Goal: Communication & Community: Answer question/provide support

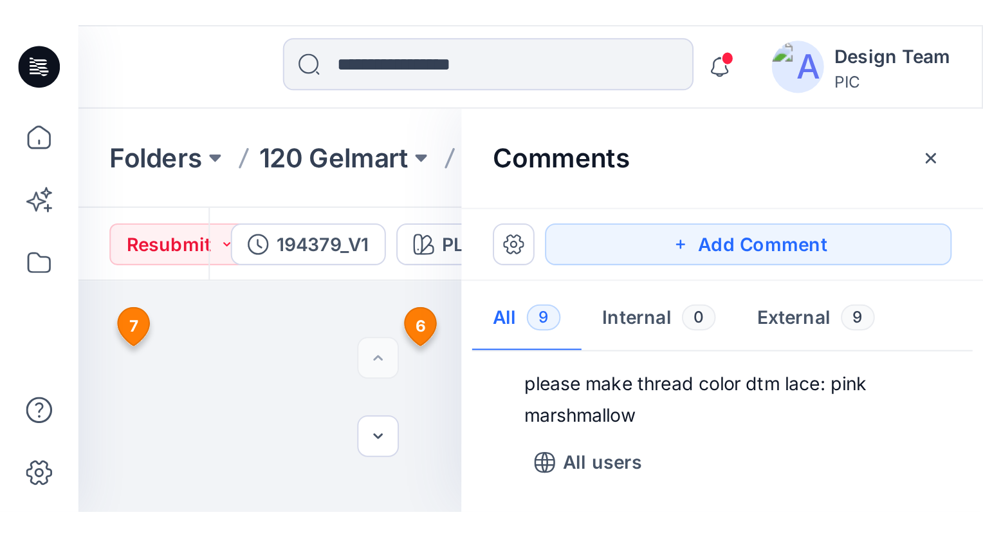
scroll to position [610, 0]
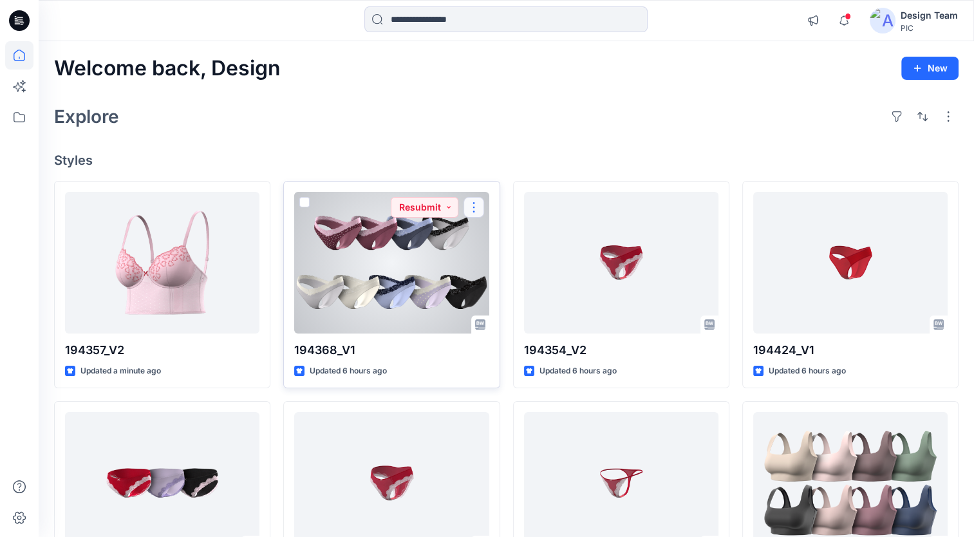
click at [472, 208] on button "button" at bounding box center [473, 207] width 21 height 21
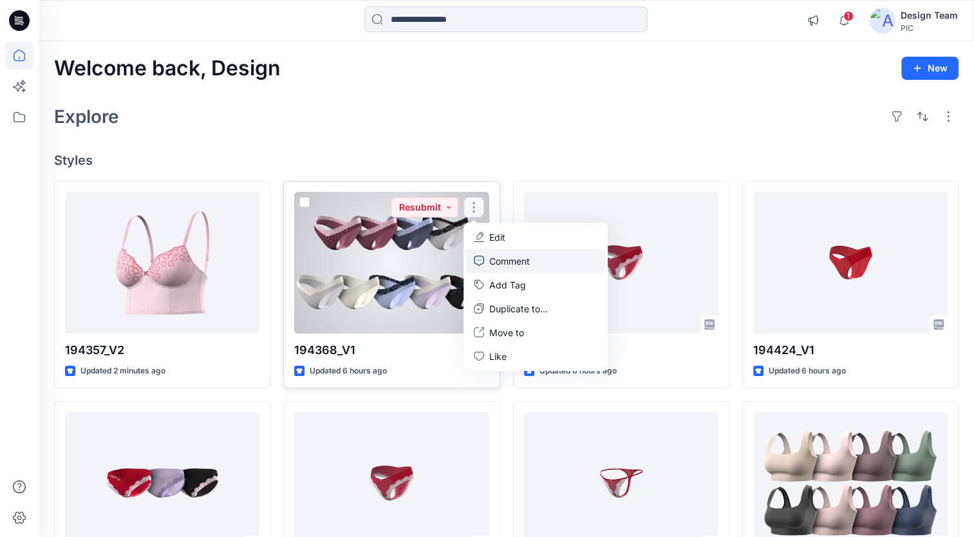
click at [498, 256] on p "Comment" at bounding box center [509, 261] width 41 height 14
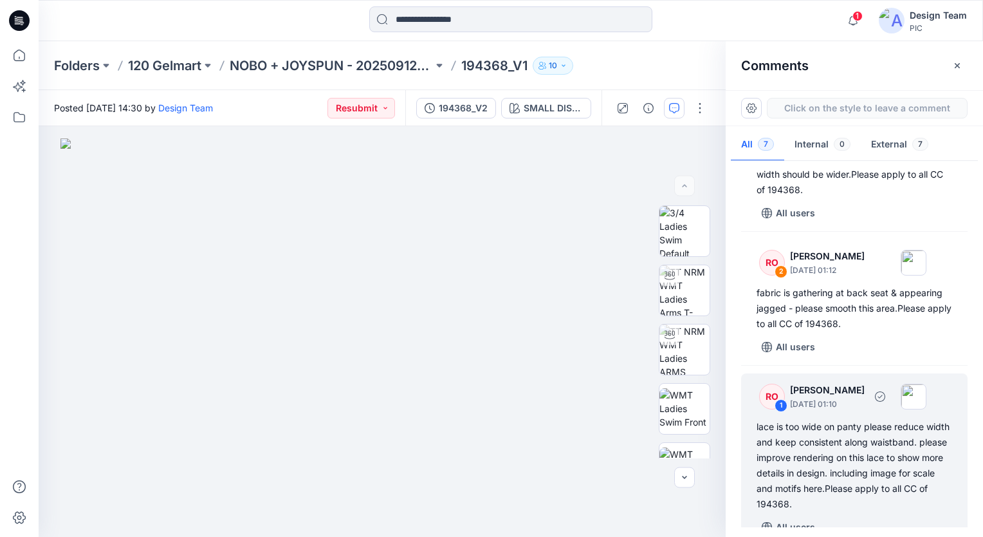
scroll to position [587, 0]
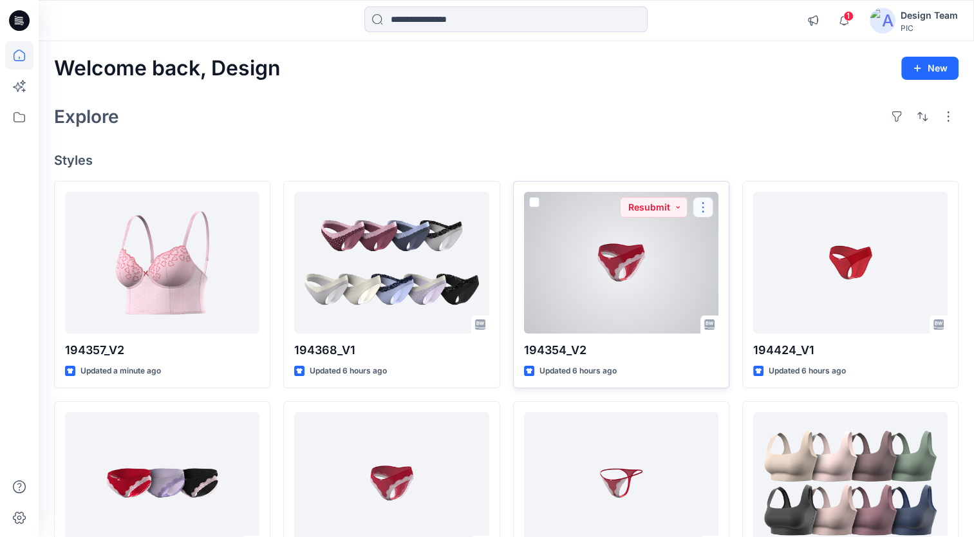
click at [700, 205] on button "button" at bounding box center [703, 207] width 21 height 21
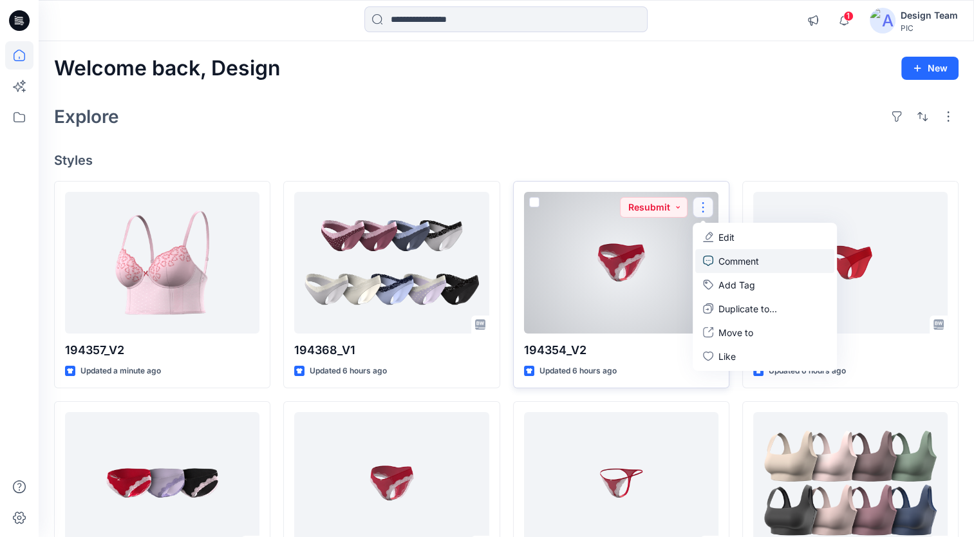
click at [736, 259] on p "Comment" at bounding box center [738, 261] width 41 height 14
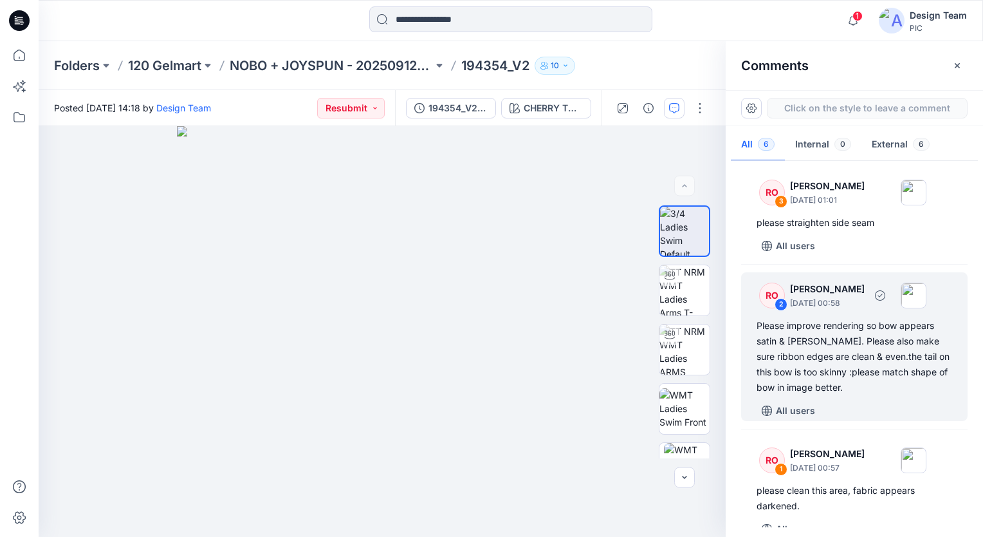
scroll to position [454, 0]
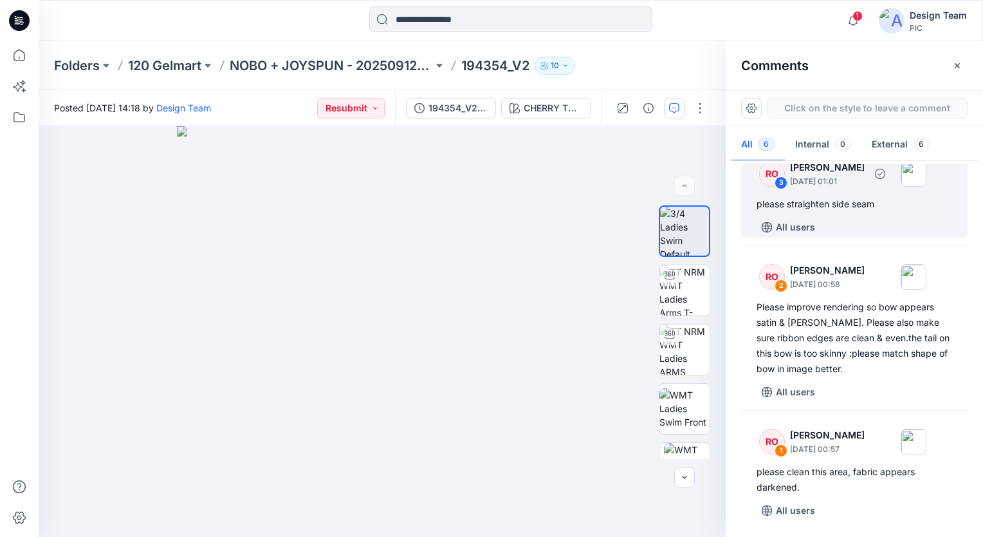
click at [873, 203] on div "please straighten side seam" at bounding box center [855, 203] width 196 height 15
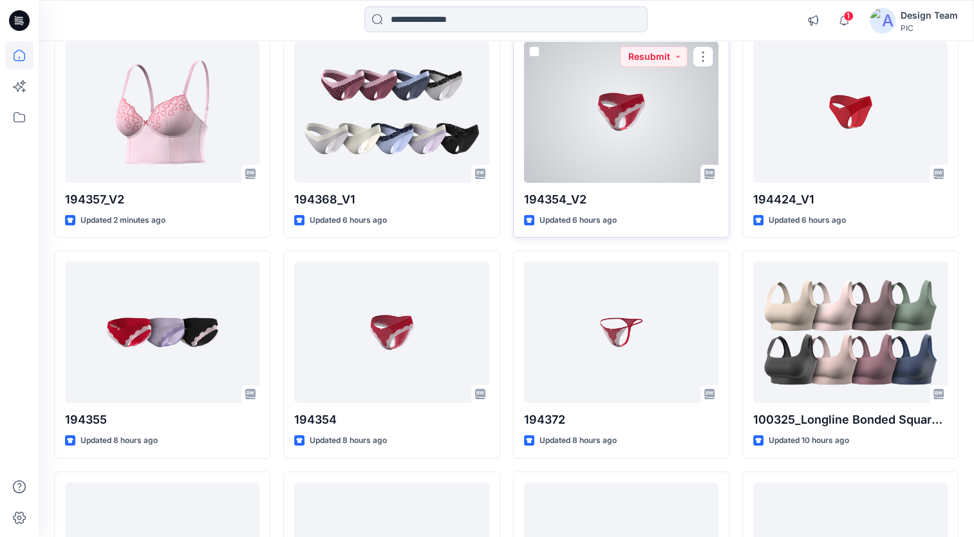
scroll to position [193, 0]
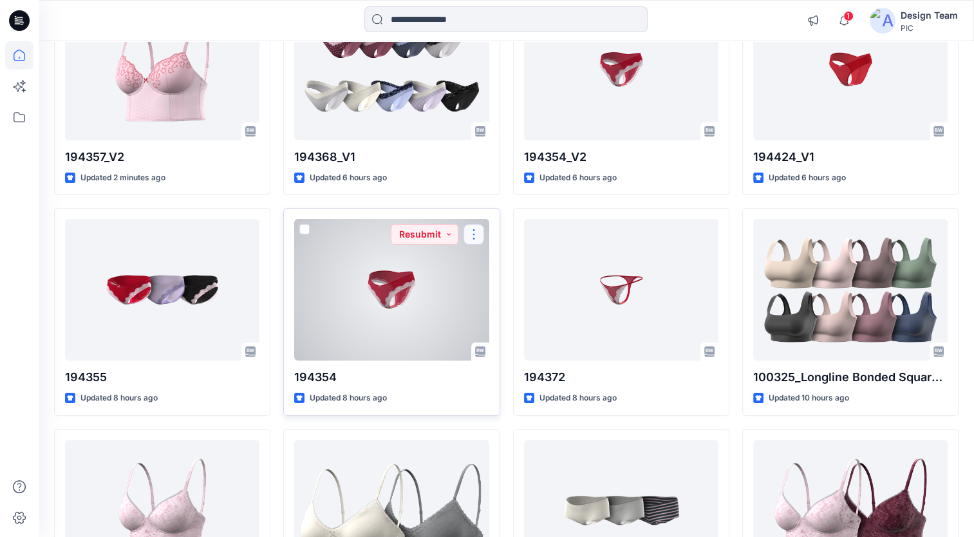
click at [474, 231] on button "button" at bounding box center [473, 234] width 21 height 21
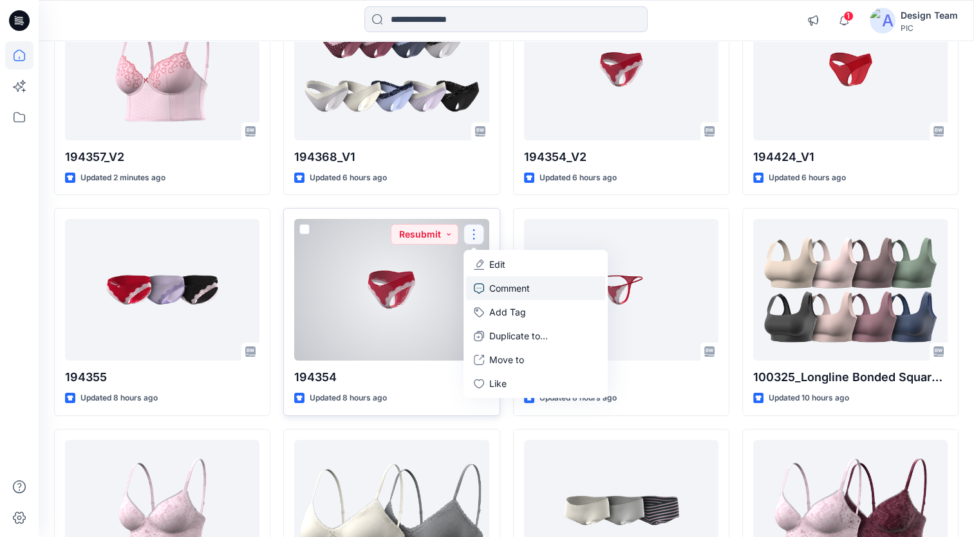
click at [530, 288] on link "Comment" at bounding box center [535, 288] width 139 height 24
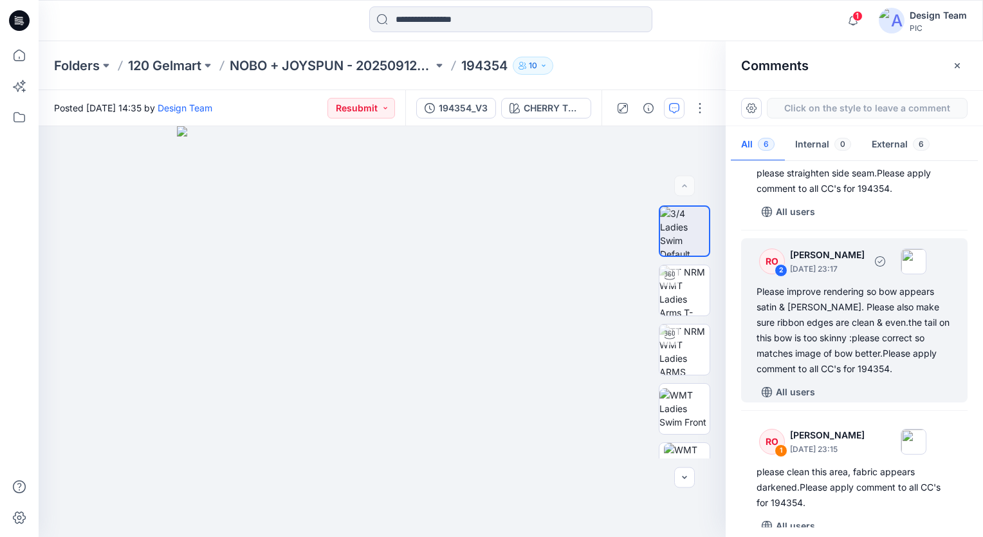
scroll to position [243, 0]
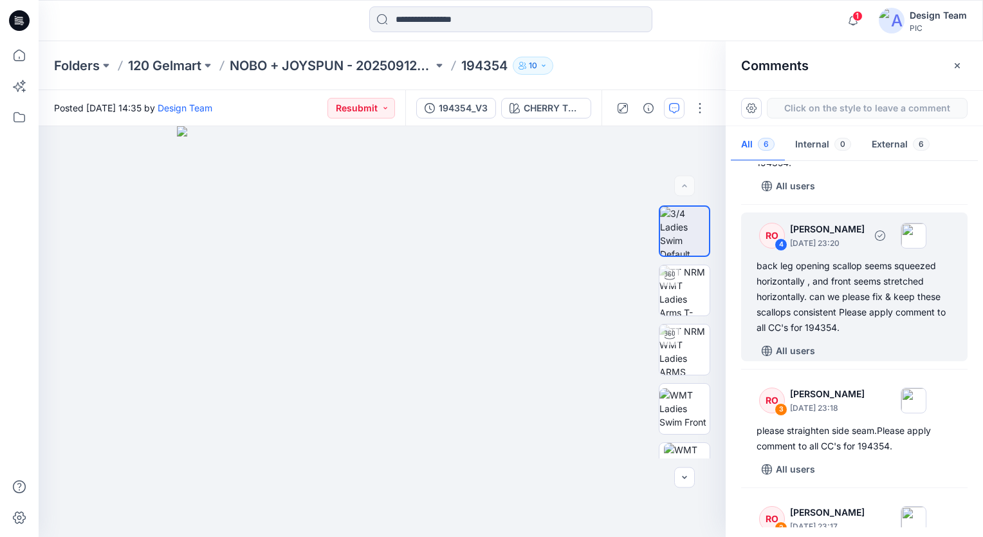
click at [865, 295] on div "back leg opening scallop seems squeezed horizontally , and front seems stretche…" at bounding box center [855, 296] width 196 height 77
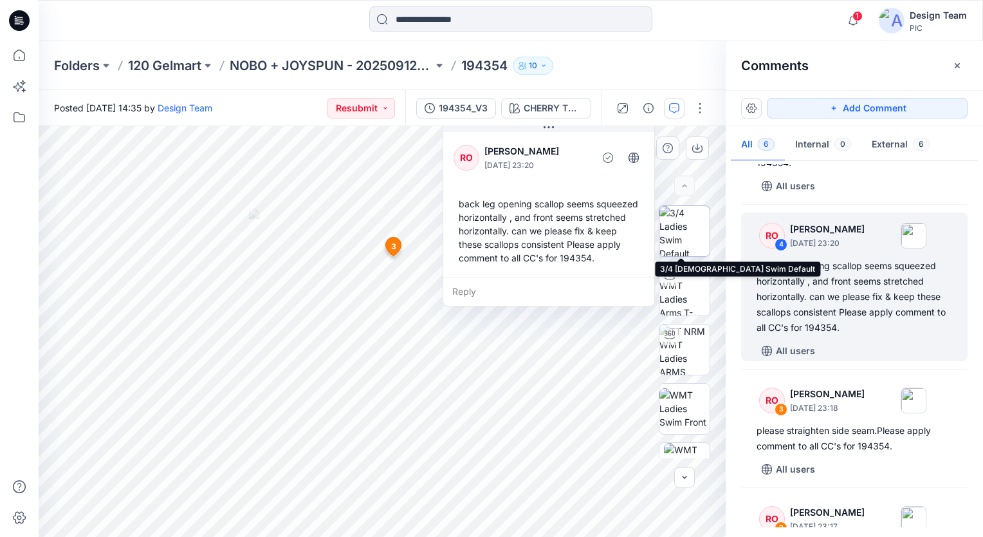
click at [682, 241] on img at bounding box center [685, 231] width 50 height 50
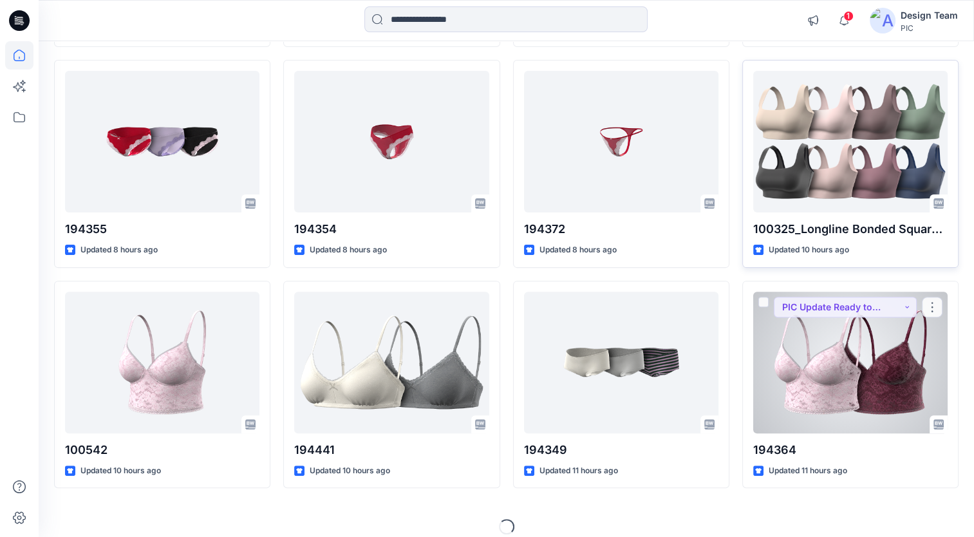
scroll to position [353, 0]
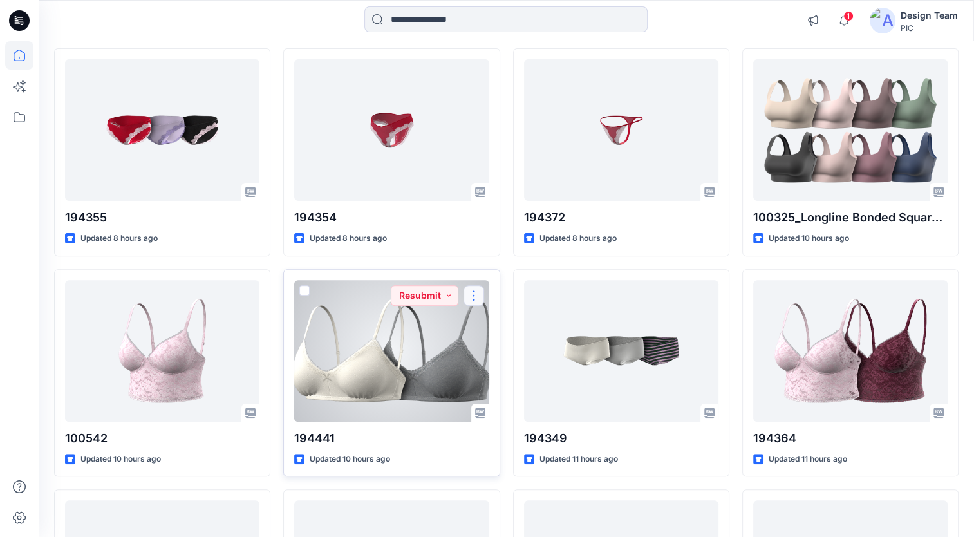
click at [468, 292] on button "button" at bounding box center [473, 295] width 21 height 21
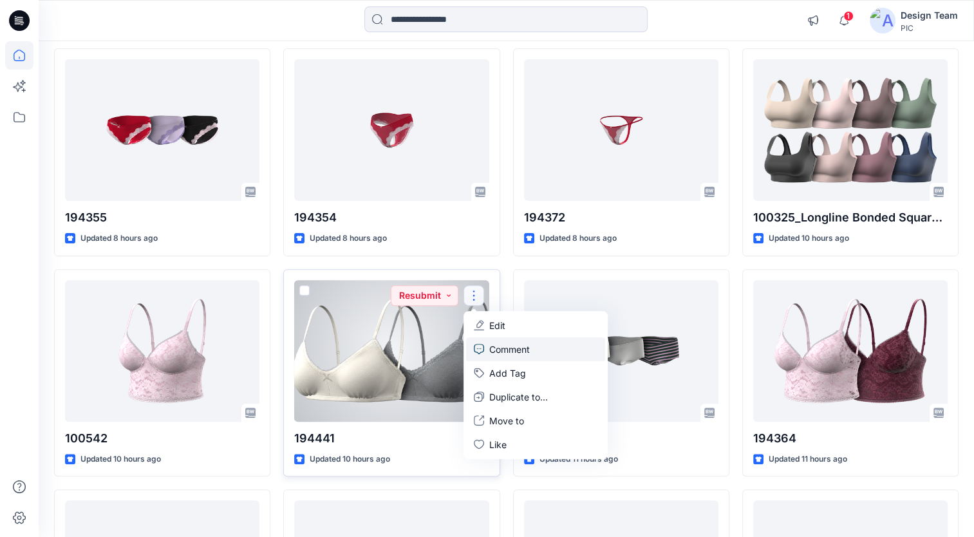
click at [503, 346] on p "Comment" at bounding box center [509, 349] width 41 height 14
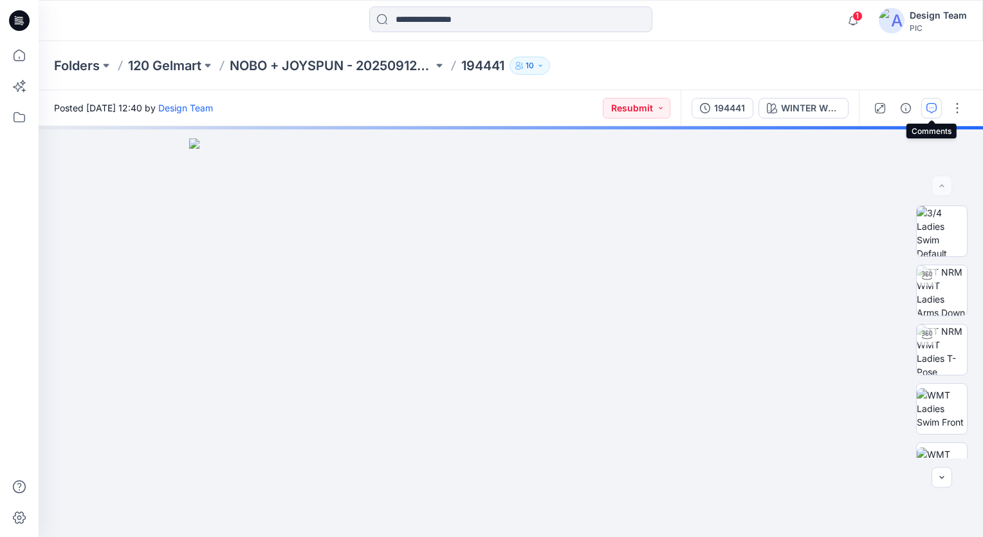
click at [932, 109] on icon "button" at bounding box center [932, 108] width 10 height 10
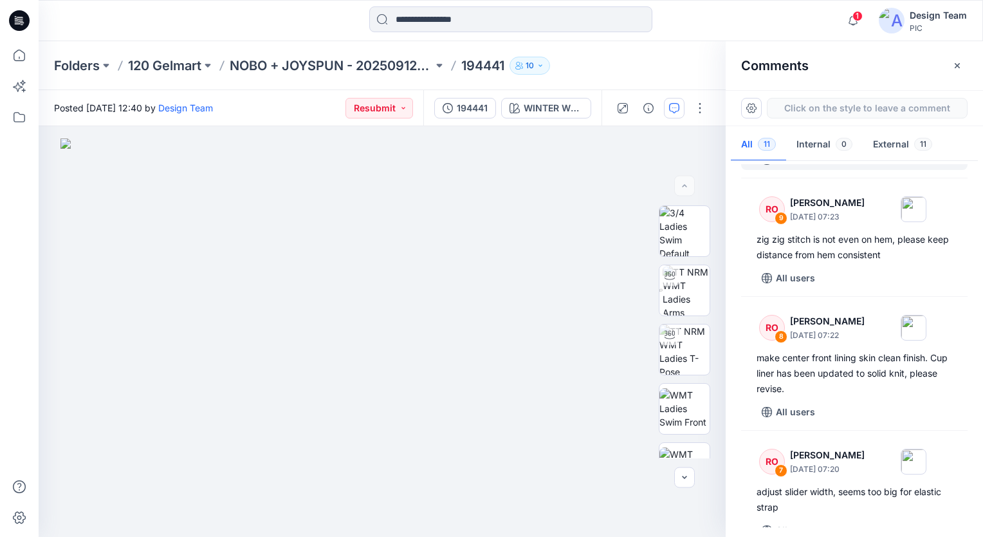
scroll to position [257, 0]
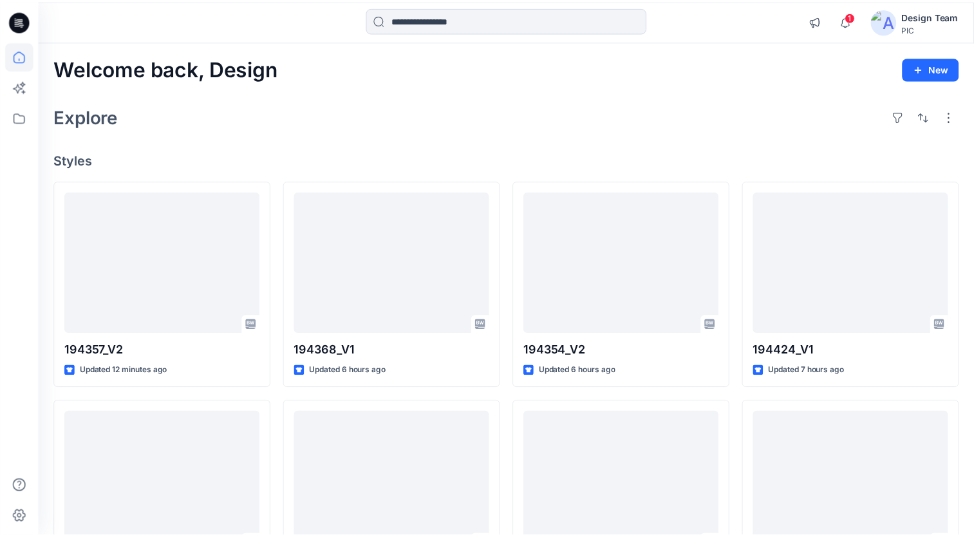
scroll to position [353, 0]
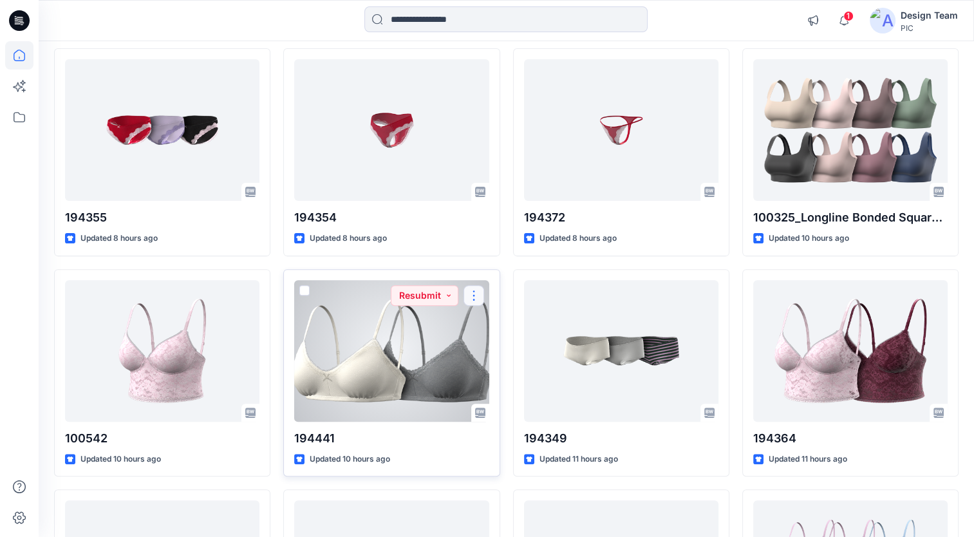
click at [477, 295] on button "button" at bounding box center [473, 295] width 21 height 21
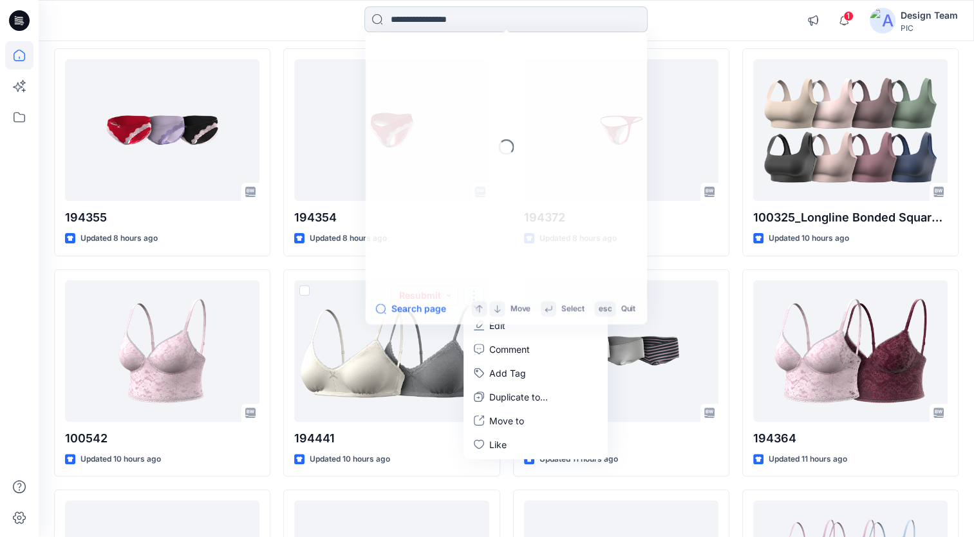
click at [447, 19] on input at bounding box center [505, 19] width 283 height 26
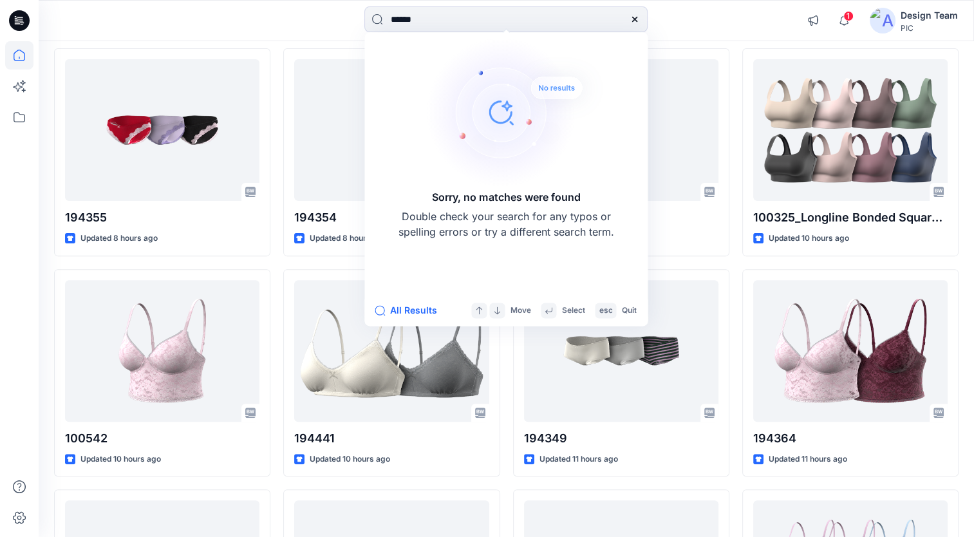
type input "******"
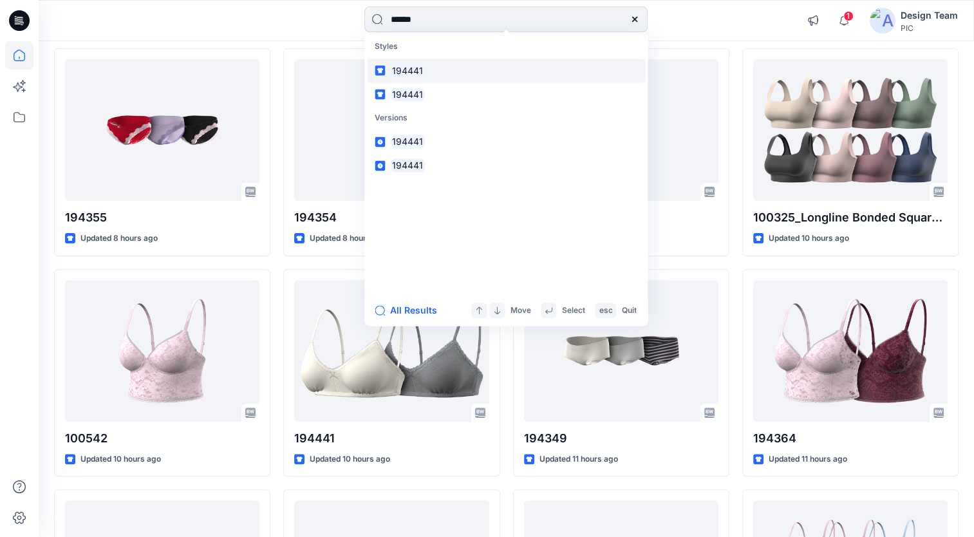
click at [435, 68] on link "194441" at bounding box center [506, 71] width 278 height 24
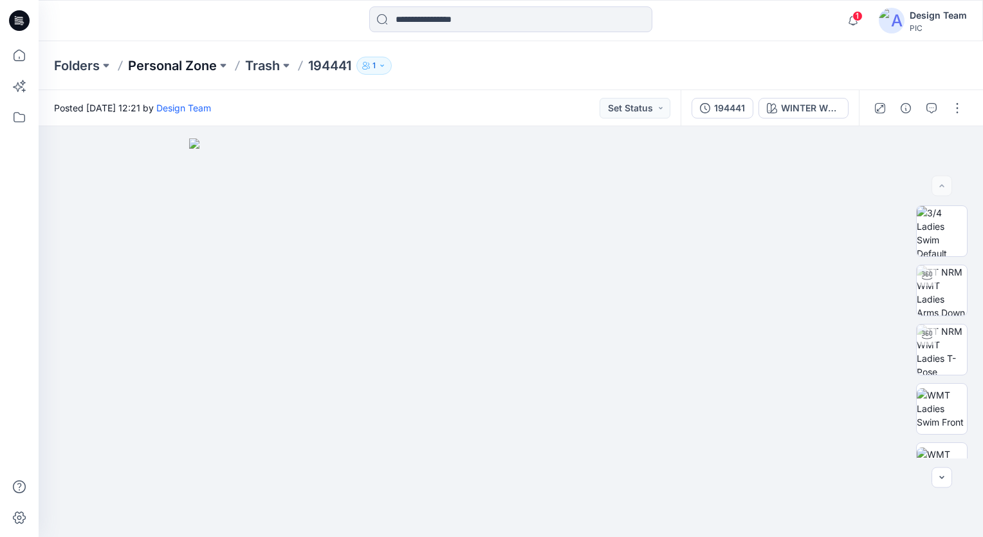
click at [188, 68] on p "Personal Zone" at bounding box center [172, 66] width 89 height 18
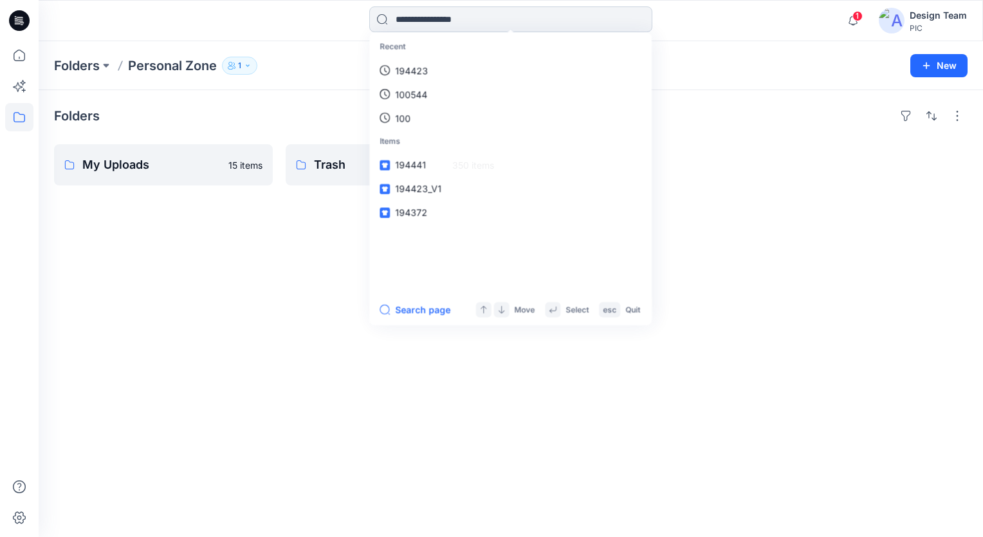
click at [541, 19] on input at bounding box center [510, 19] width 283 height 26
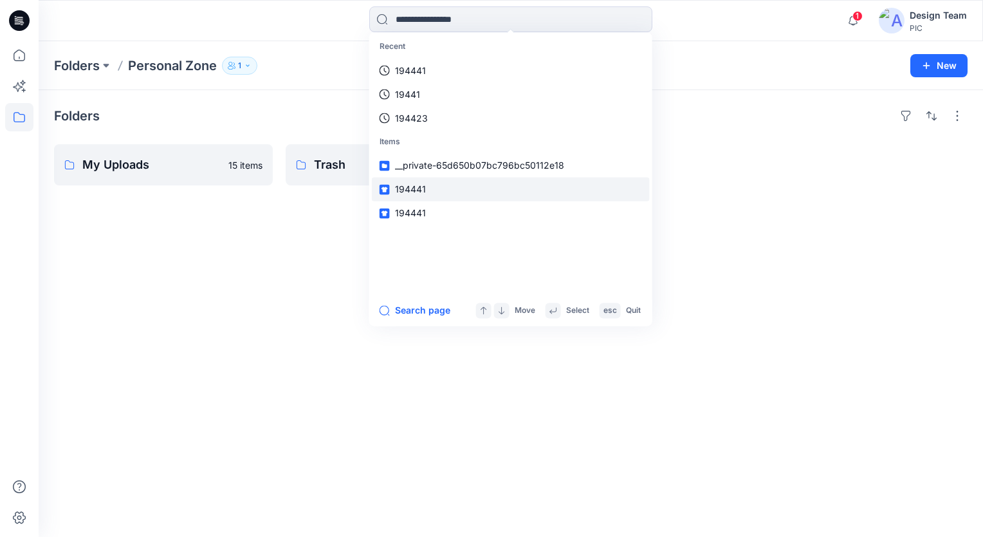
click at [496, 178] on link "194441" at bounding box center [511, 190] width 278 height 24
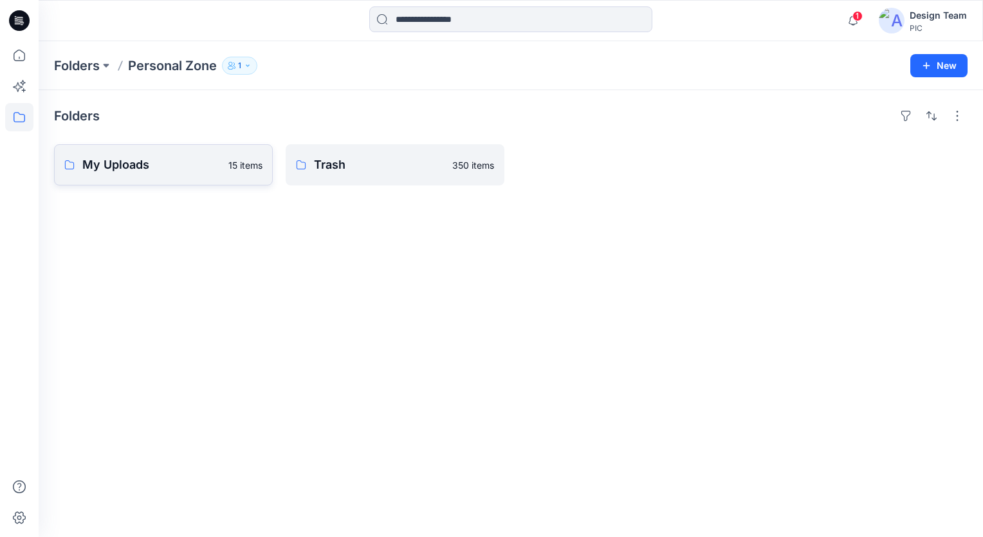
click at [166, 161] on p "My Uploads" at bounding box center [151, 165] width 138 height 18
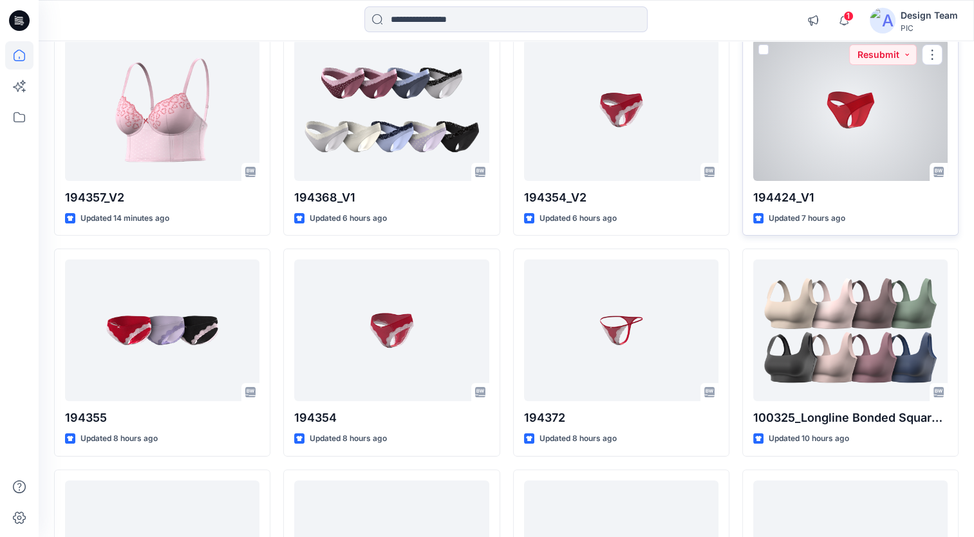
scroll to position [193, 0]
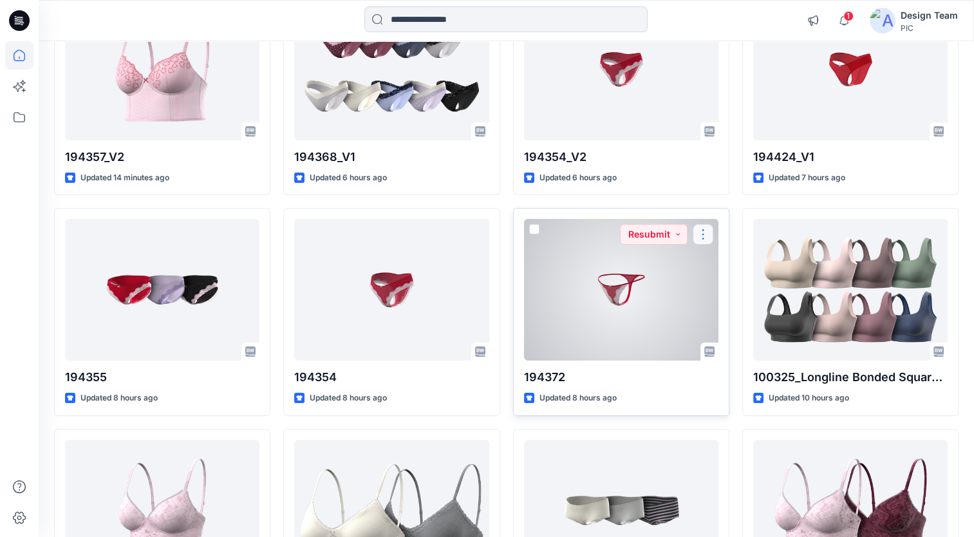
click at [703, 236] on button "button" at bounding box center [703, 234] width 21 height 21
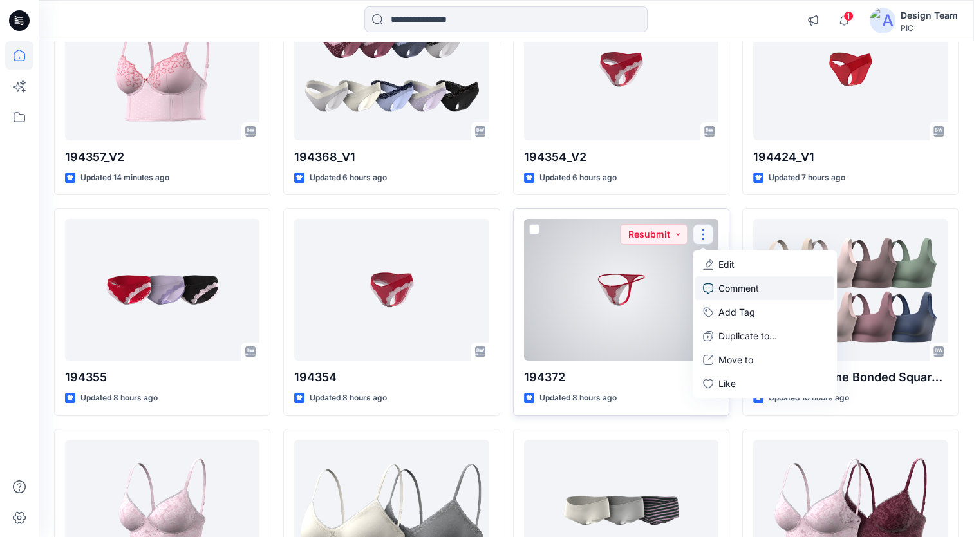
click at [752, 290] on p "Comment" at bounding box center [738, 288] width 41 height 14
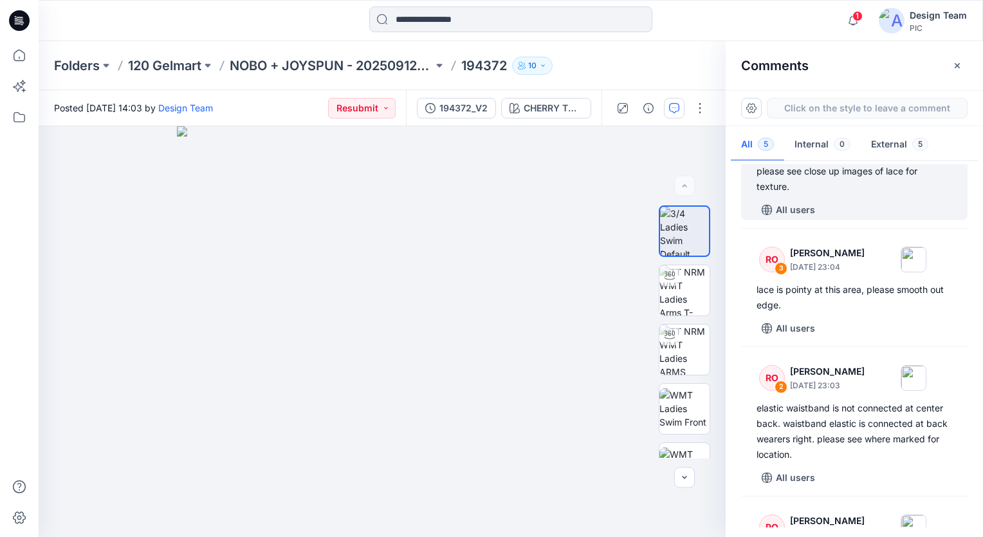
scroll to position [257, 0]
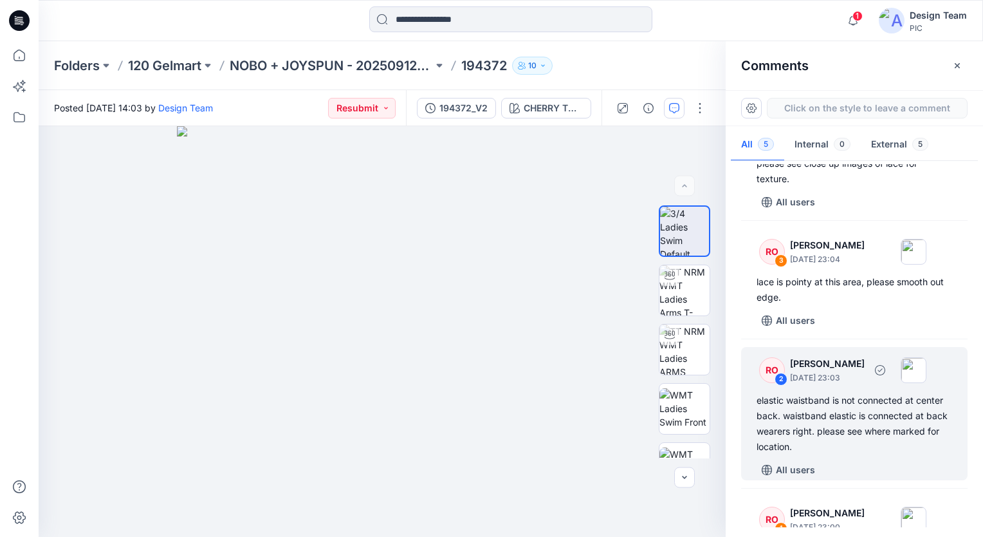
click at [865, 420] on div "elastic waistband is not connected at center back. waistband elastic is connect…" at bounding box center [855, 424] width 196 height 62
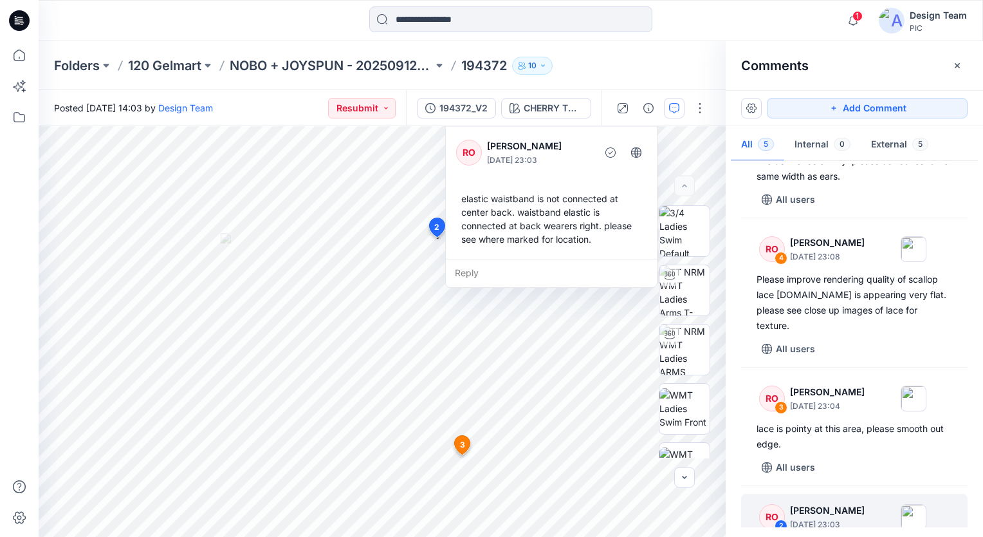
scroll to position [78, 0]
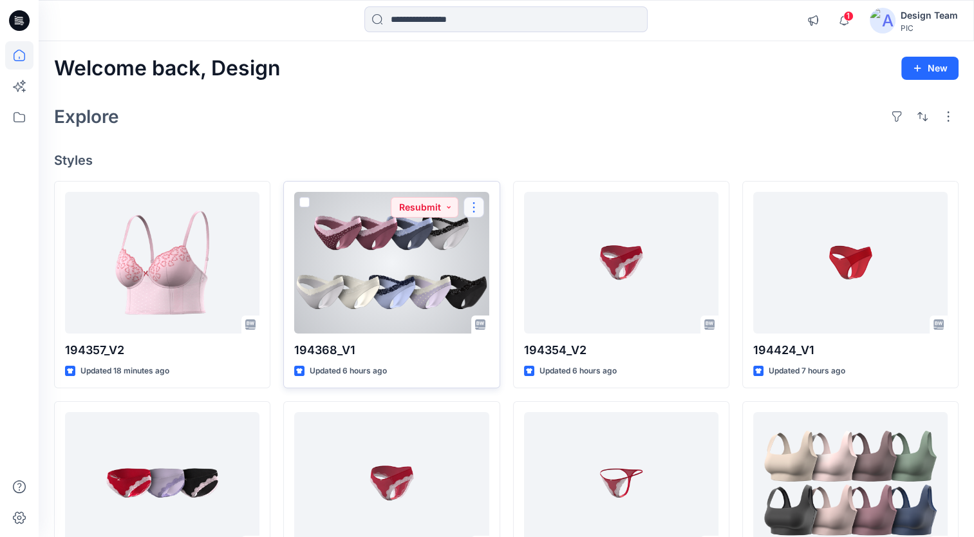
click at [475, 208] on button "button" at bounding box center [473, 207] width 21 height 21
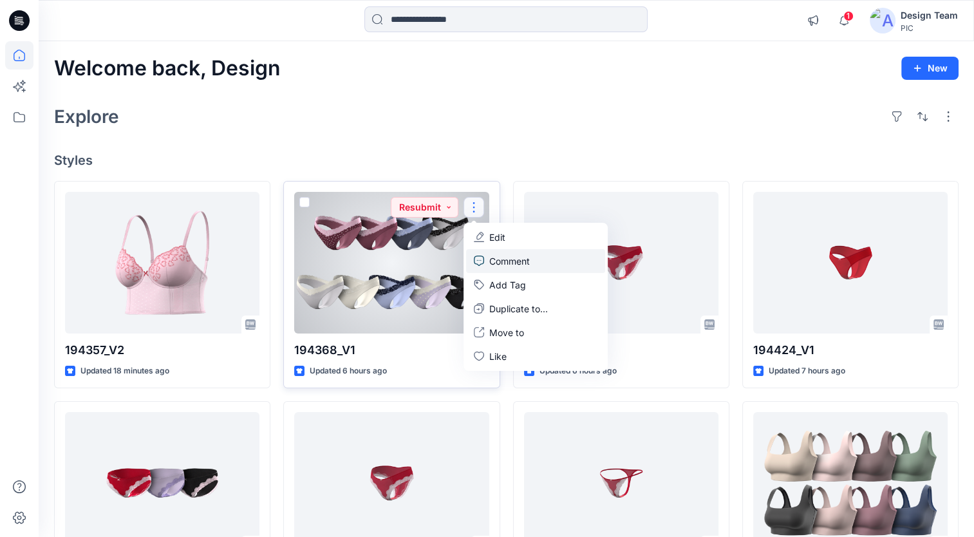
click at [514, 254] on p "Comment" at bounding box center [509, 261] width 41 height 14
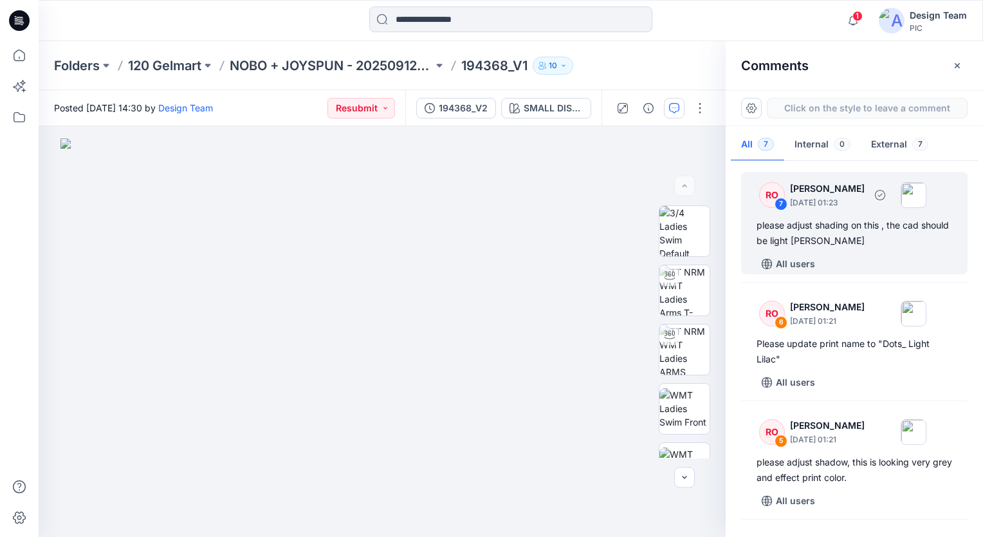
click at [877, 234] on div "please adjust shading on this , the cad should be light [PERSON_NAME]" at bounding box center [855, 233] width 196 height 31
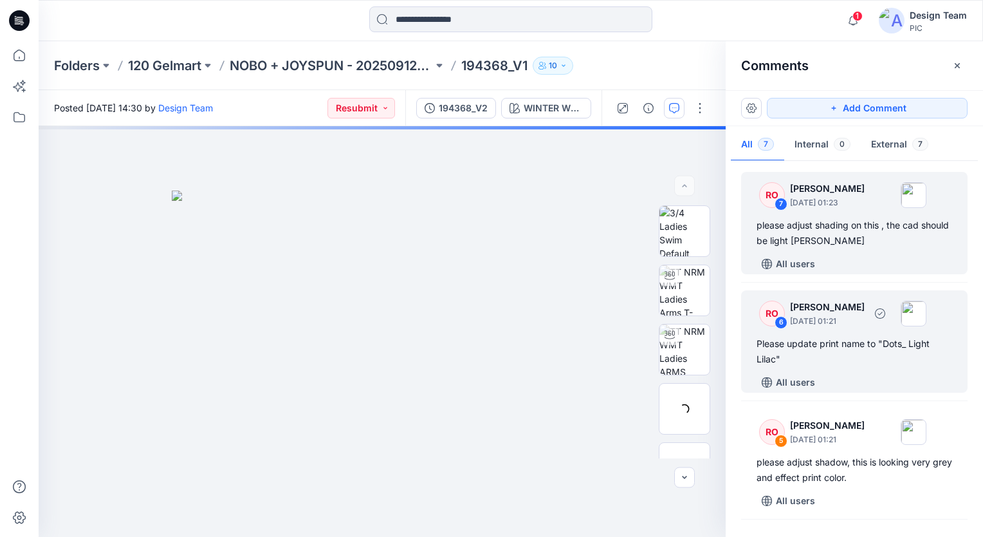
click at [911, 350] on div "Please update print name to "Dots_ Light Lilac"" at bounding box center [855, 351] width 196 height 31
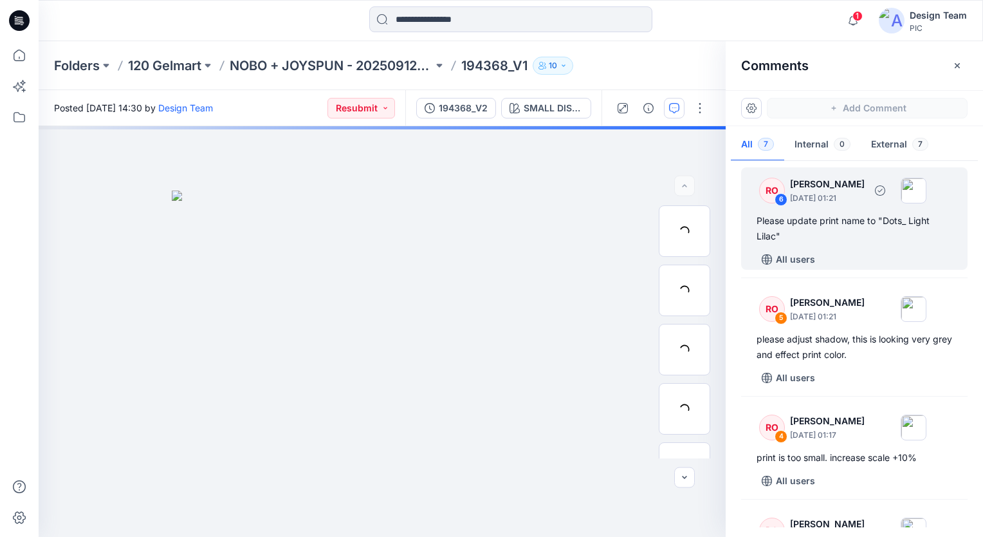
scroll to position [129, 0]
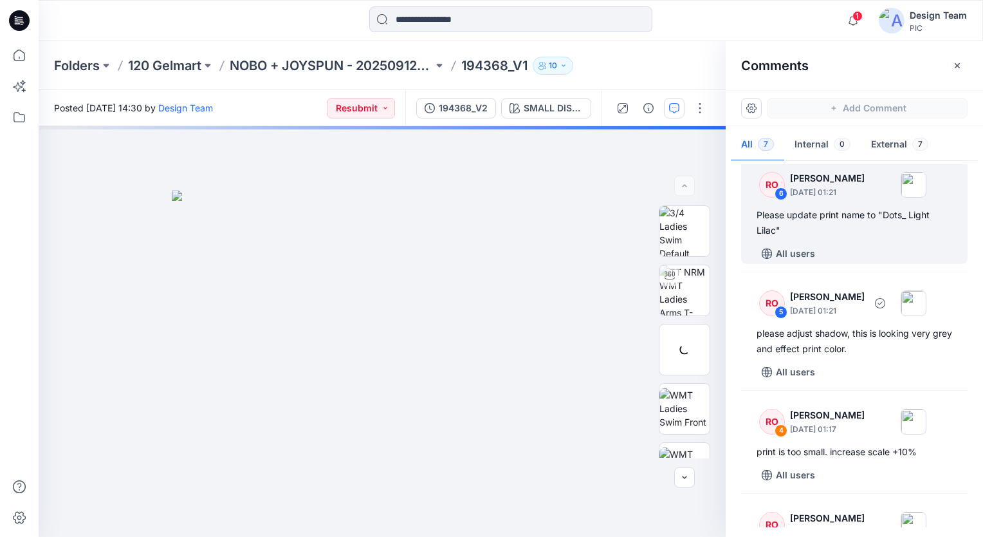
click at [911, 350] on div "please adjust shadow, this is looking very grey and effect print color." at bounding box center [855, 341] width 196 height 31
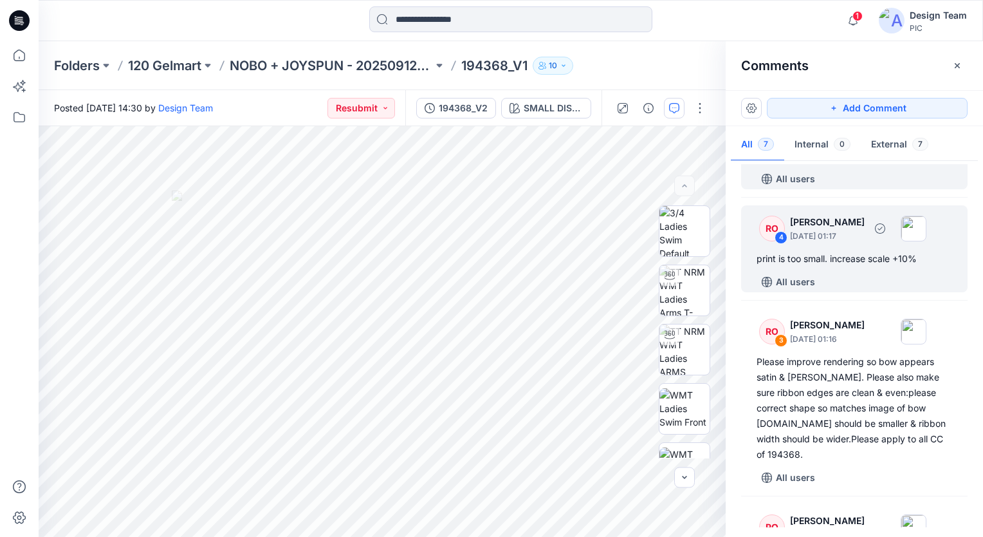
scroll to position [386, 0]
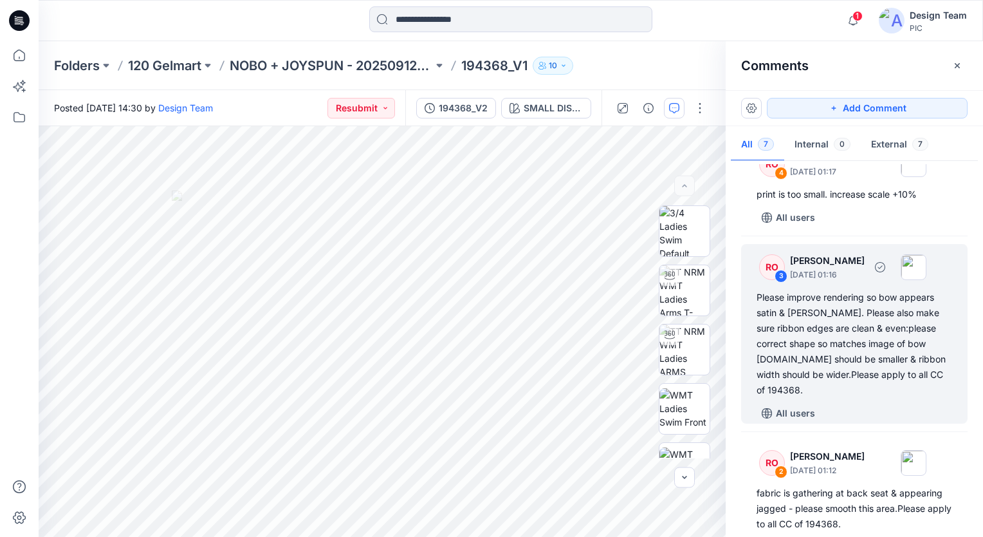
click at [862, 369] on div "Please improve rendering so bow appears satin & [PERSON_NAME]. Please also make…" at bounding box center [855, 344] width 196 height 108
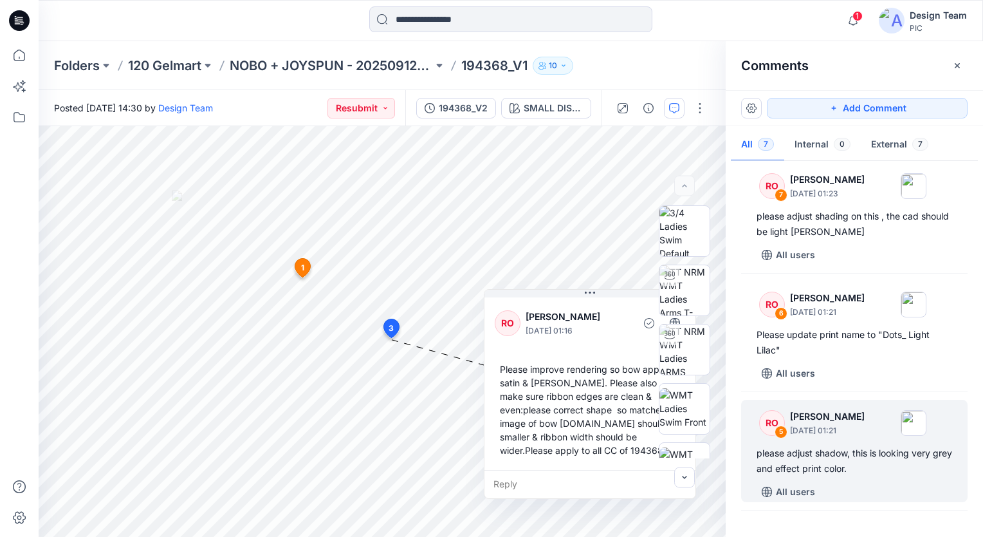
scroll to position [8, 0]
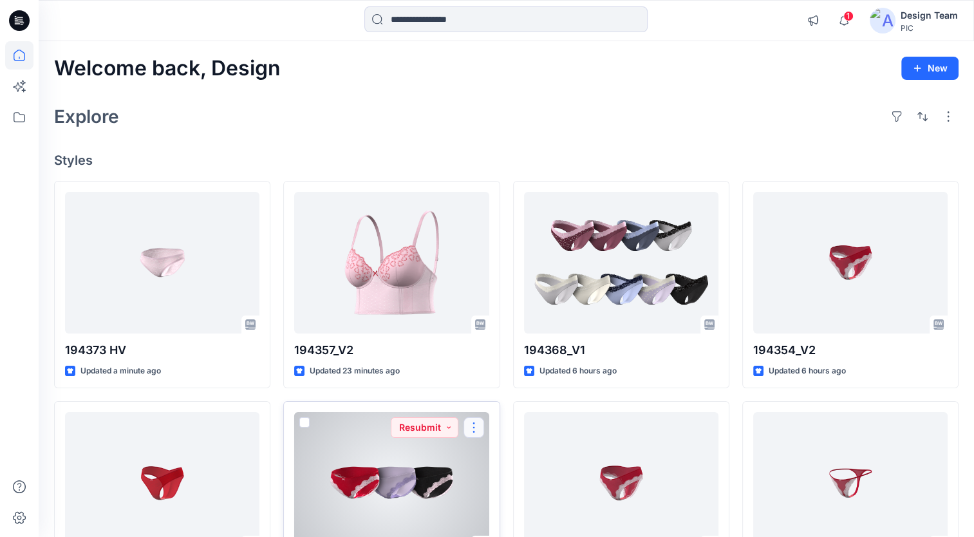
click at [474, 425] on button "button" at bounding box center [473, 427] width 21 height 21
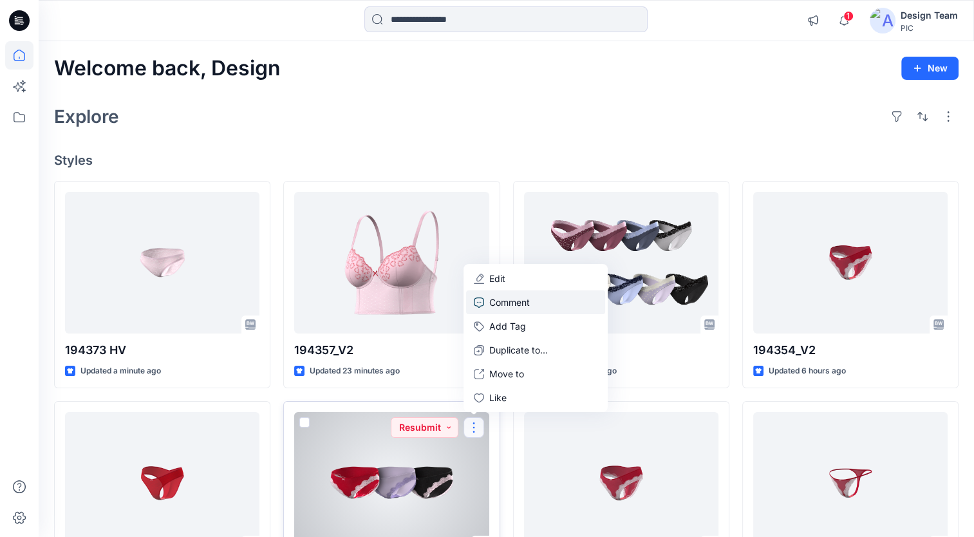
click at [496, 305] on p "Comment" at bounding box center [509, 302] width 41 height 14
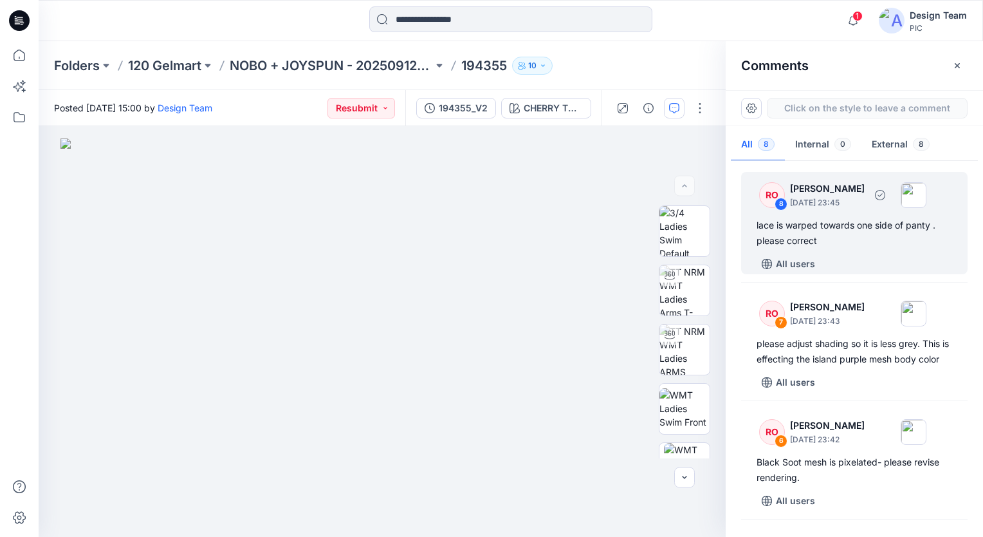
click at [857, 252] on div "RO 8 [PERSON_NAME] [DATE] 23:45 lace is warped towards one side of panty . plea…" at bounding box center [854, 223] width 227 height 102
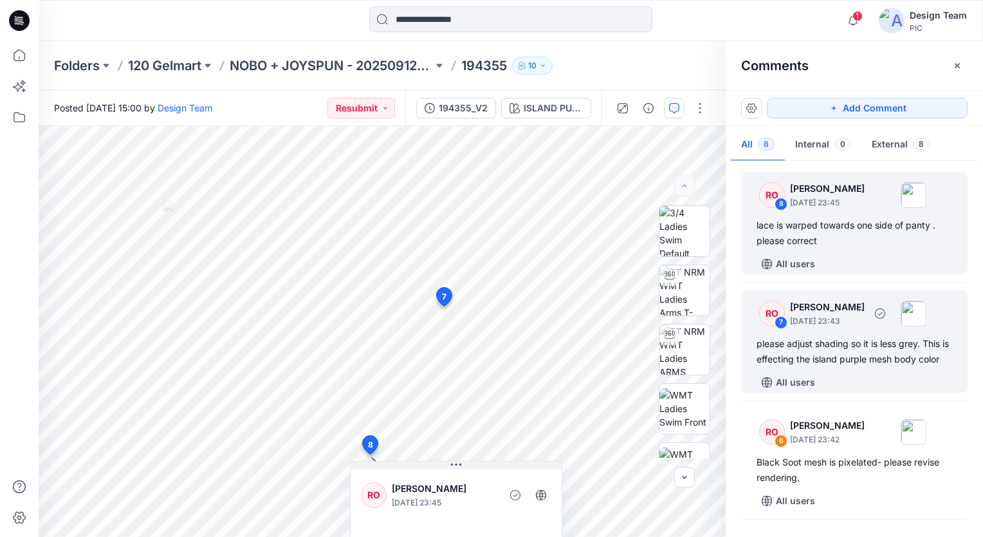
click at [881, 367] on div "please adjust shading so it is less grey. This is effecting the island purple m…" at bounding box center [855, 351] width 196 height 31
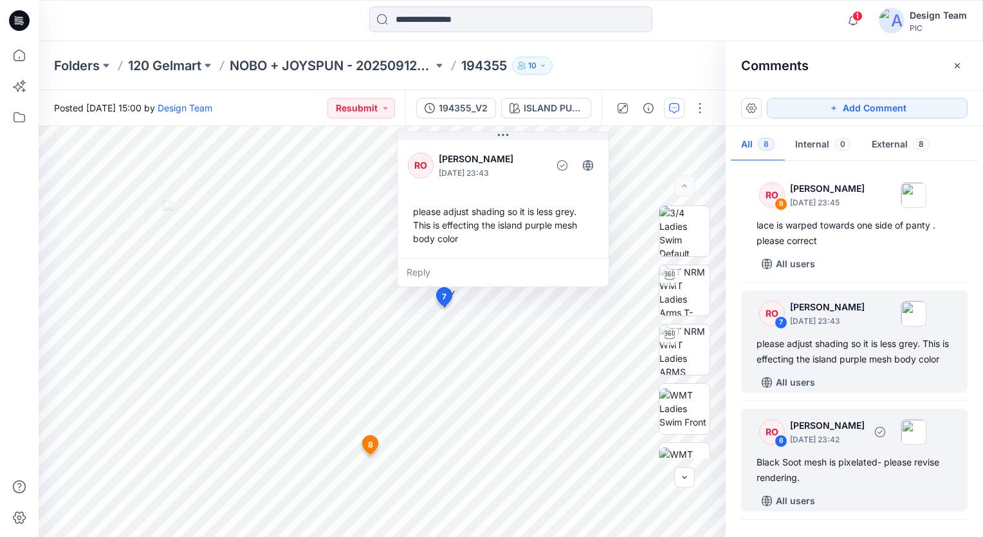
click at [862, 446] on p "[DATE] 23:42" at bounding box center [827, 439] width 75 height 13
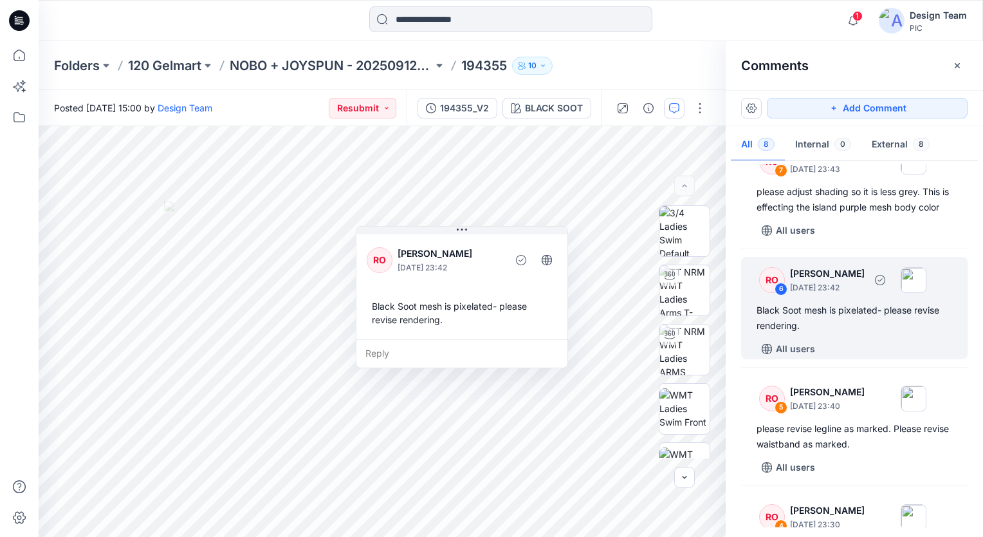
scroll to position [193, 0]
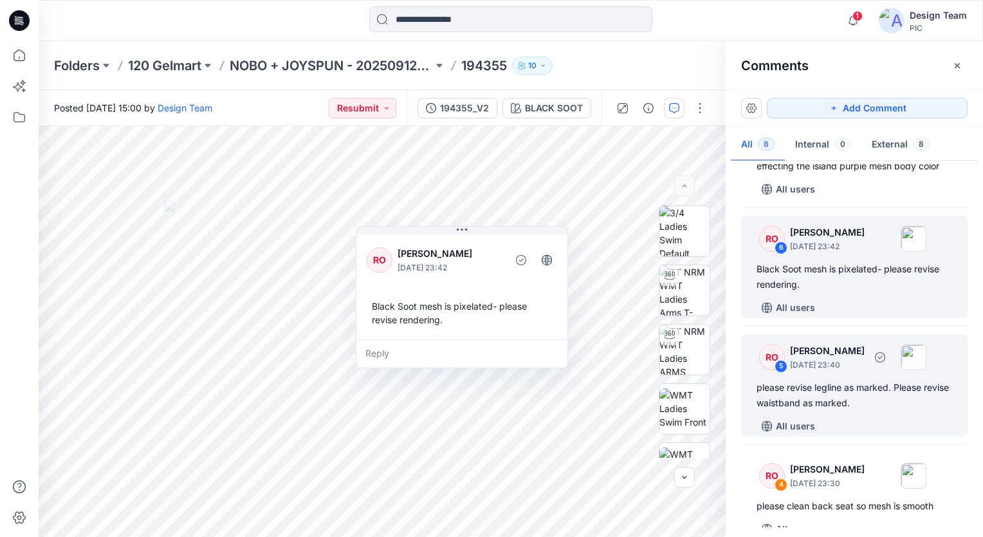
click at [860, 429] on div "RO 5 [PERSON_NAME] [DATE] 23:40 please revise legline as marked. Please revise …" at bounding box center [854, 385] width 227 height 102
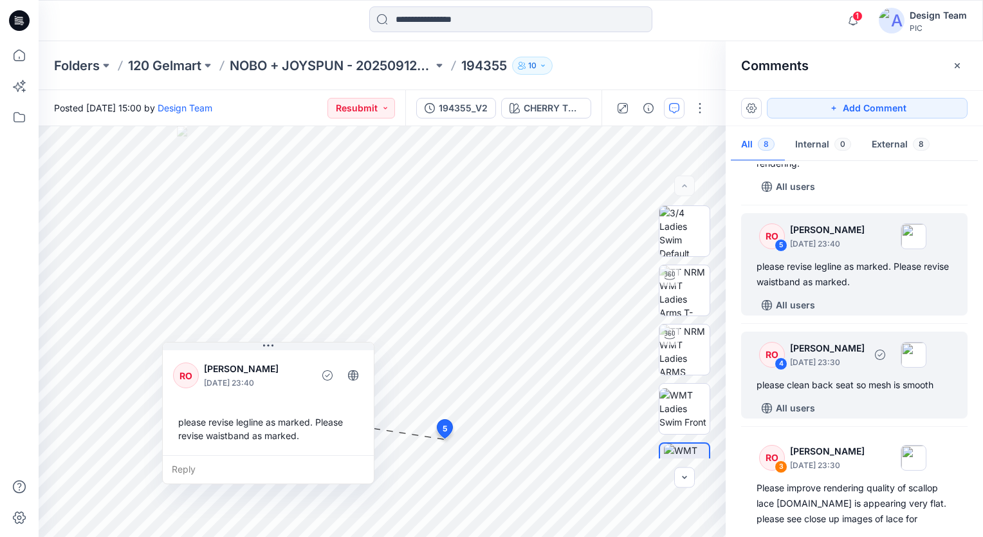
scroll to position [322, 0]
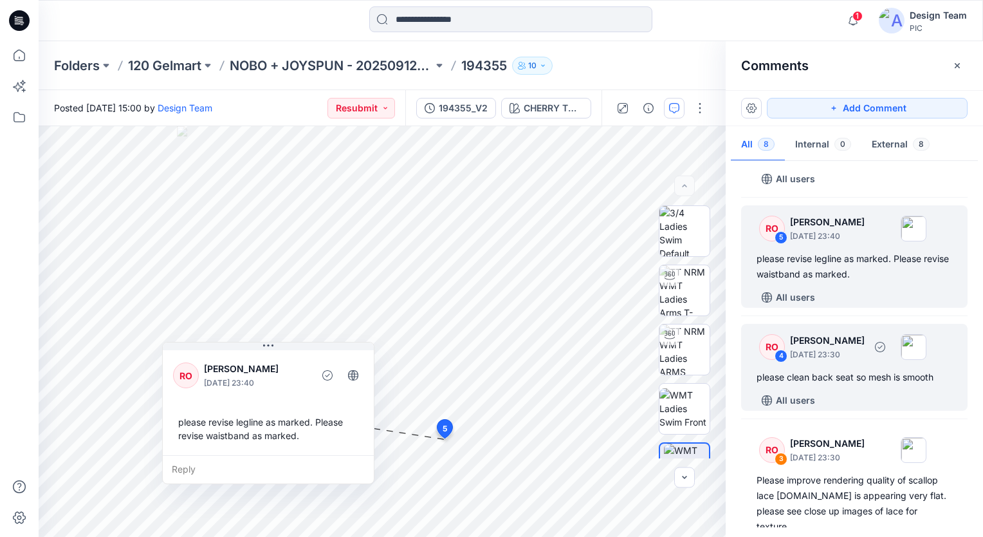
click at [888, 408] on div "All users" at bounding box center [862, 400] width 211 height 21
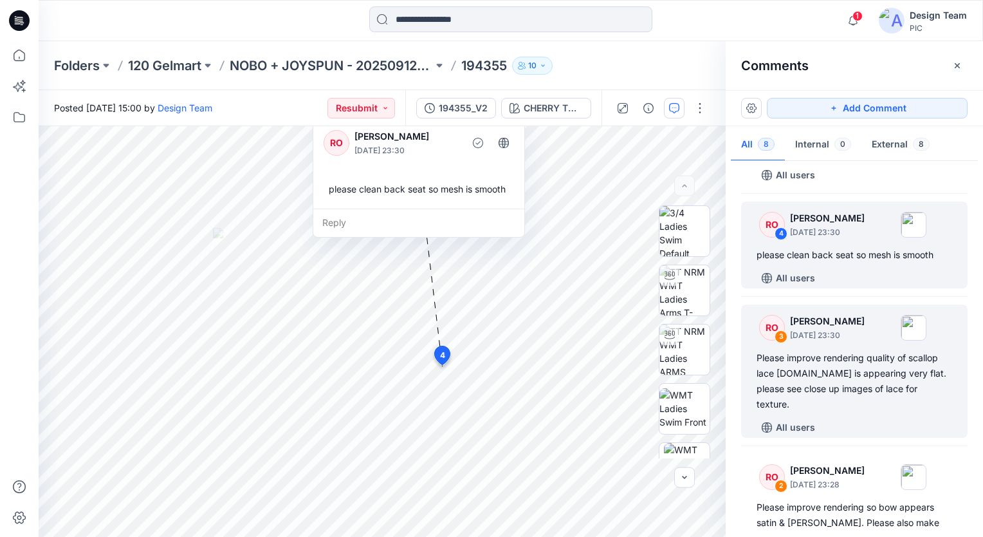
scroll to position [451, 0]
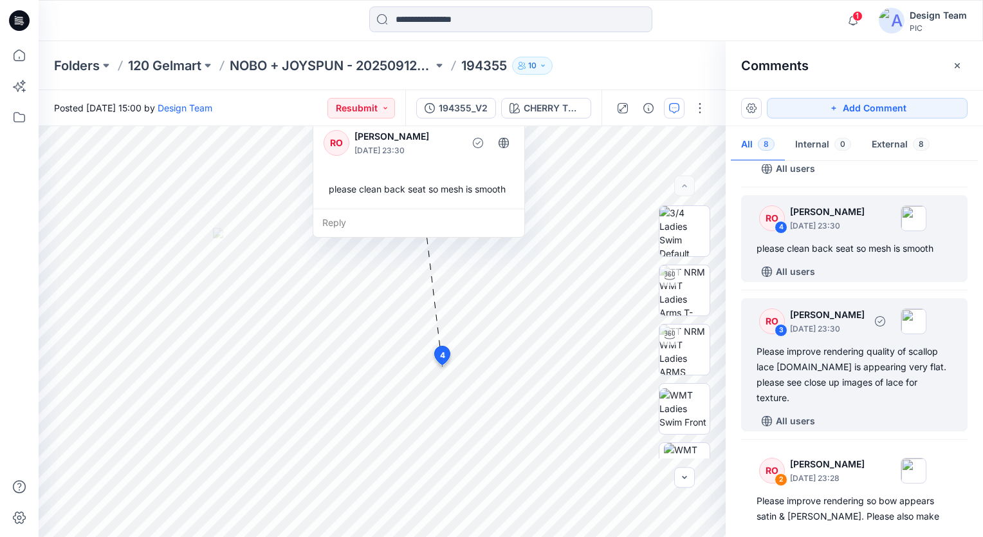
click at [881, 395] on div "Please improve rendering quality of scallop lace [DOMAIN_NAME] is appearing ver…" at bounding box center [855, 375] width 196 height 62
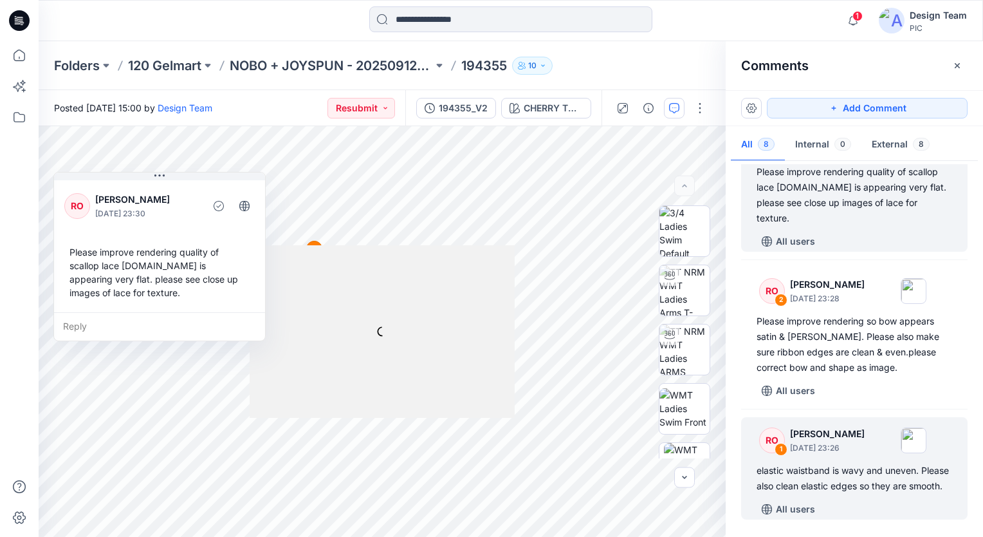
scroll to position [644, 0]
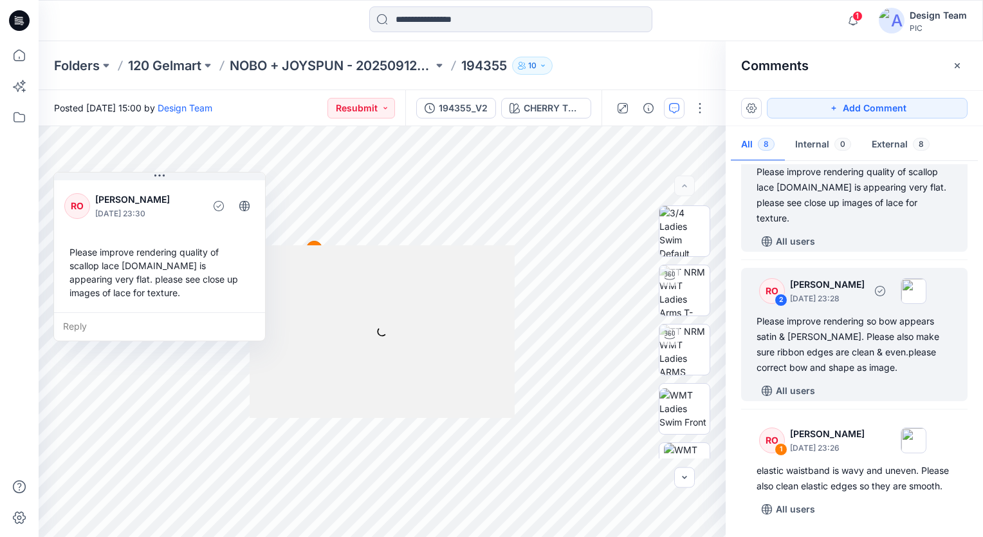
click at [879, 343] on div "Please improve rendering so bow appears satin & [PERSON_NAME]. Please also make…" at bounding box center [855, 344] width 196 height 62
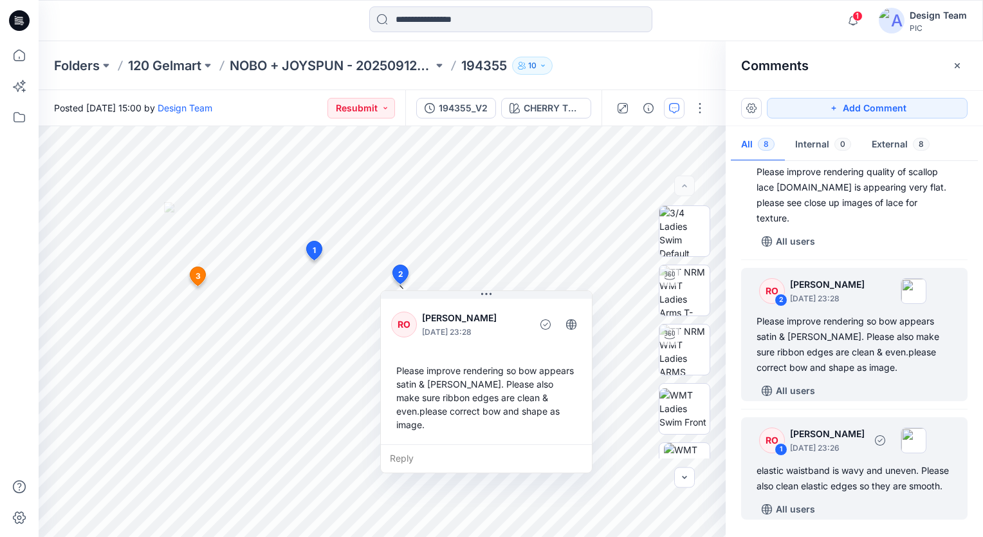
click at [848, 445] on div "RO 1 [PERSON_NAME] [DATE] 23:26 elastic waistband is wavy and uneven. Please al…" at bounding box center [854, 468] width 227 height 102
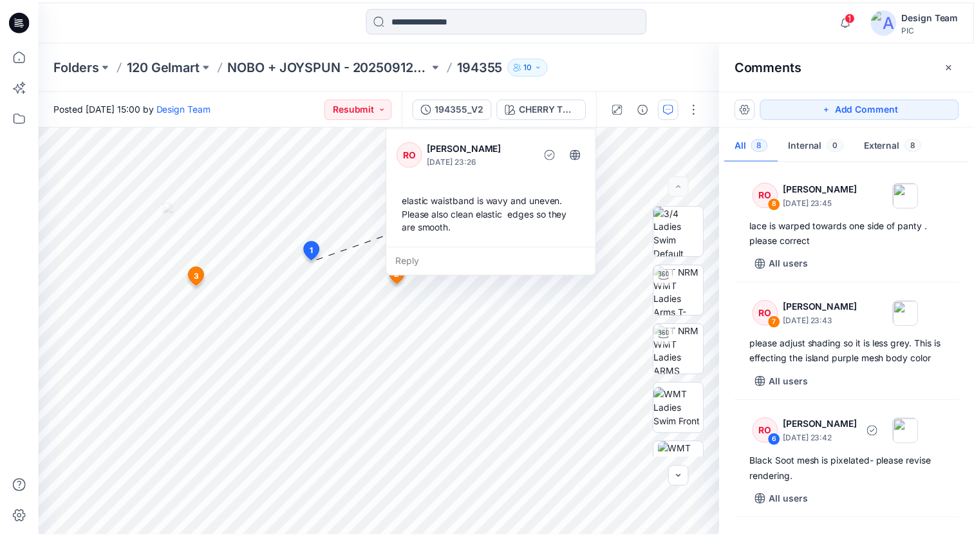
scroll to position [0, 0]
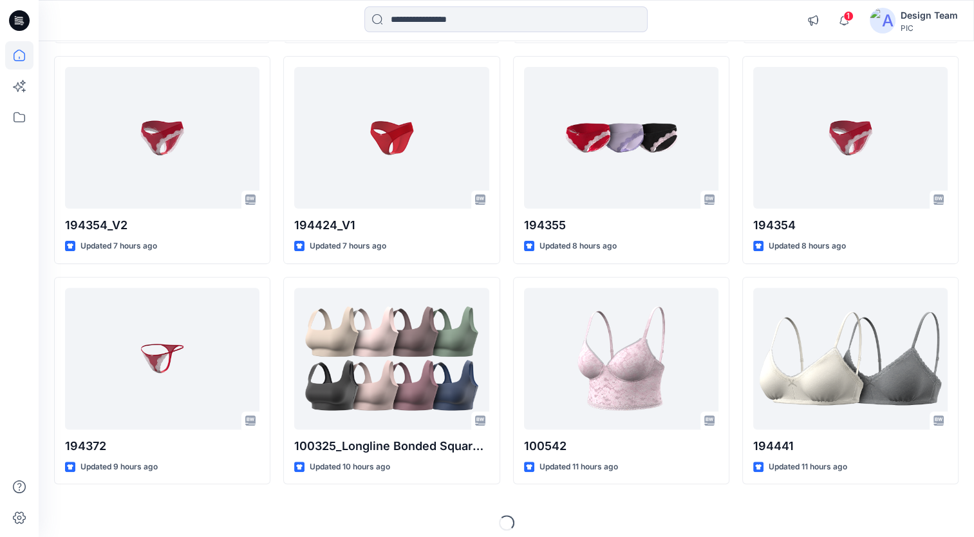
scroll to position [353, 0]
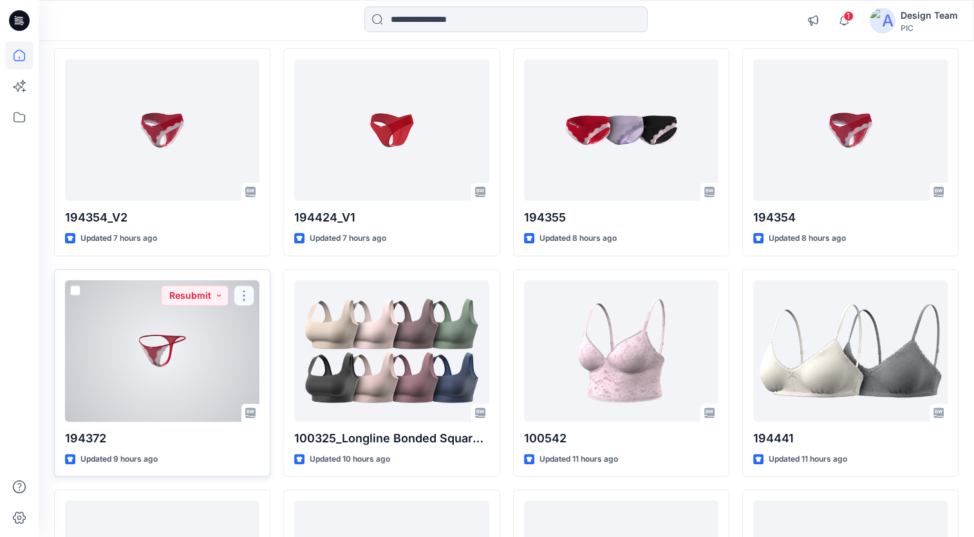
click at [243, 291] on button "button" at bounding box center [244, 295] width 21 height 21
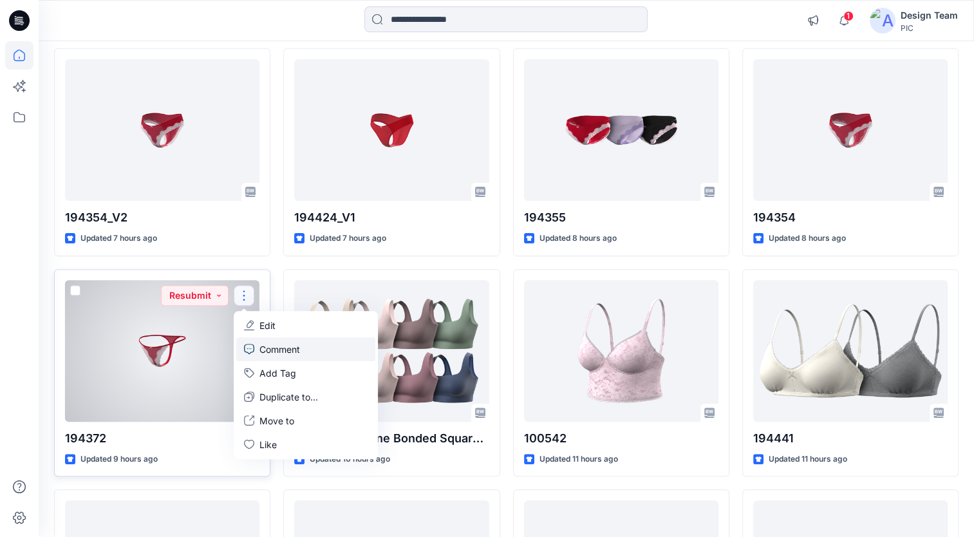
click at [286, 349] on p "Comment" at bounding box center [279, 349] width 41 height 14
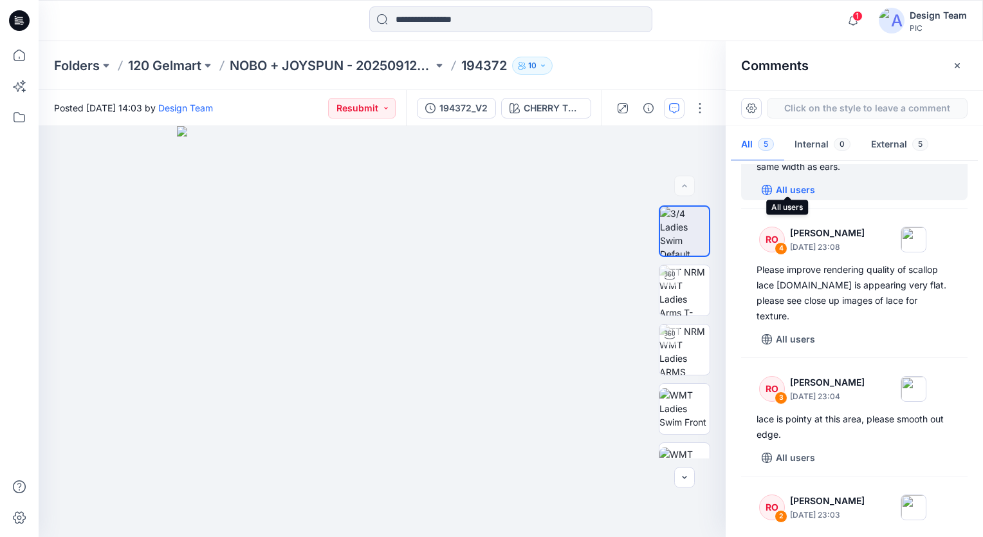
scroll to position [129, 0]
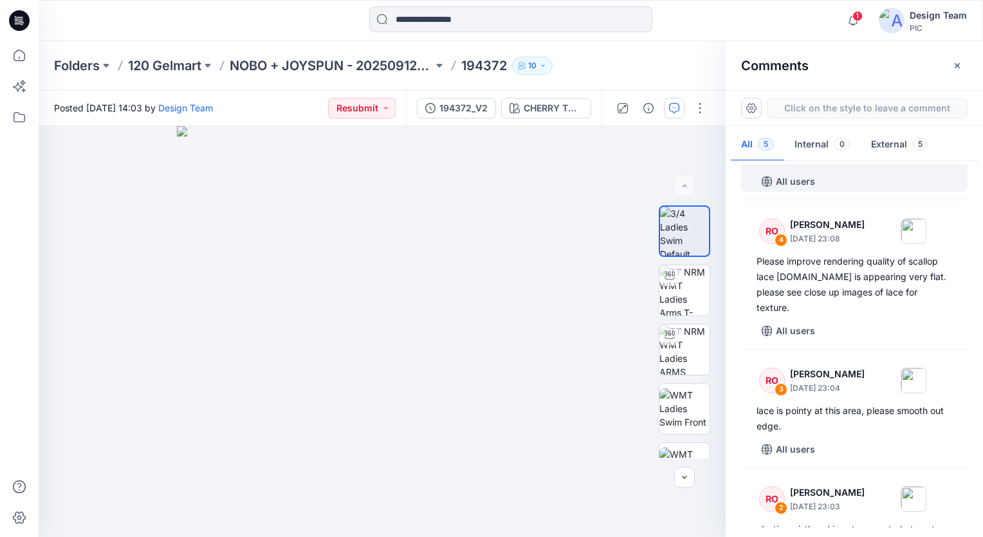
click at [909, 176] on div "All users" at bounding box center [862, 181] width 211 height 21
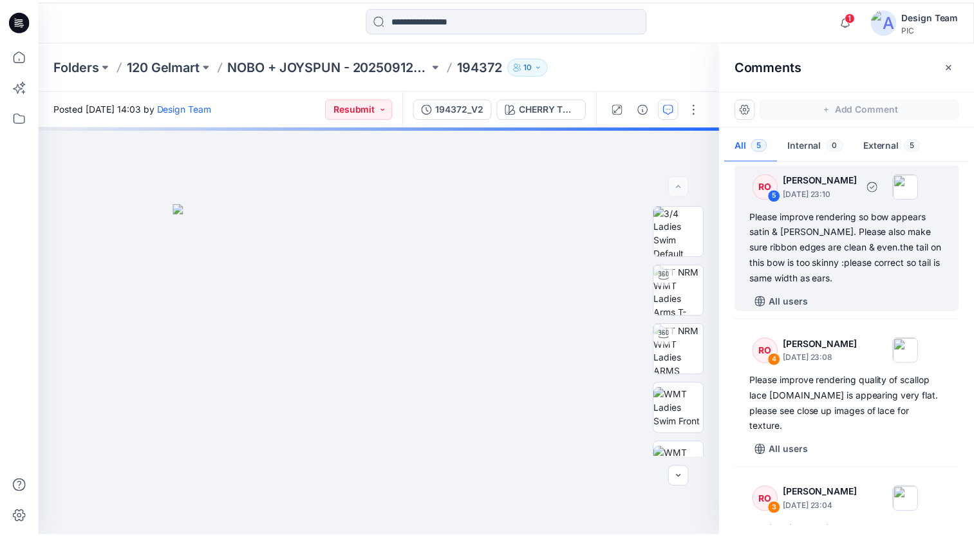
scroll to position [8, 0]
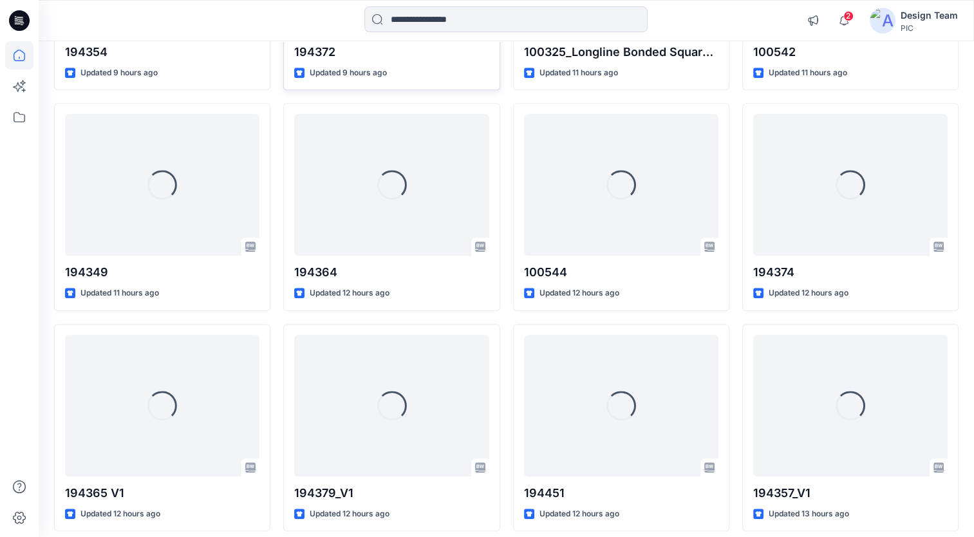
scroll to position [932, 0]
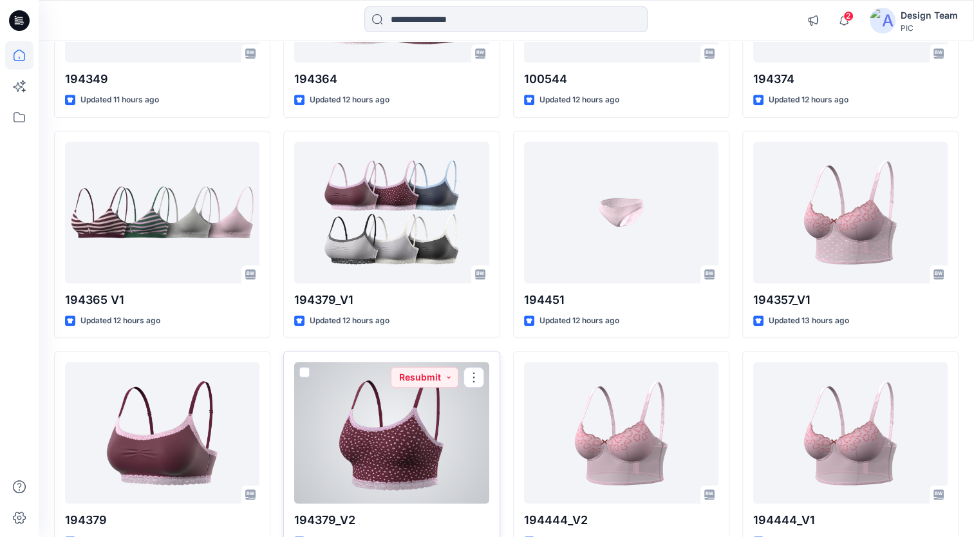
click at [476, 438] on div at bounding box center [391, 433] width 194 height 142
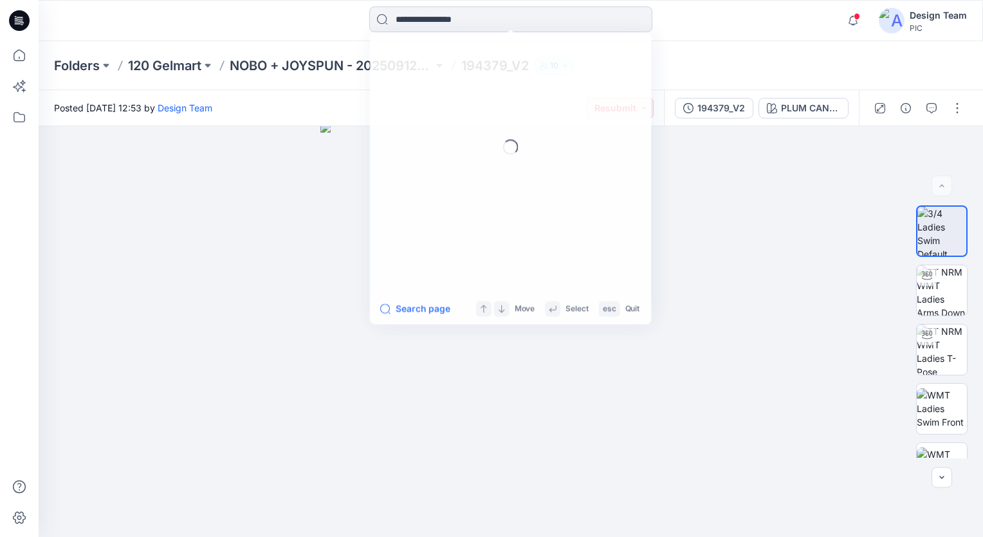
click at [446, 18] on input at bounding box center [510, 19] width 283 height 26
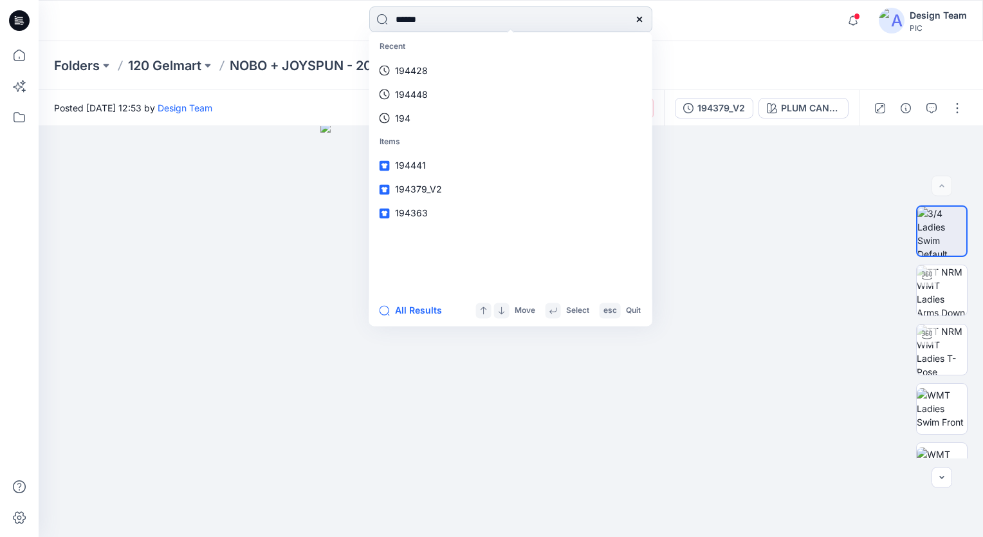
type input "******"
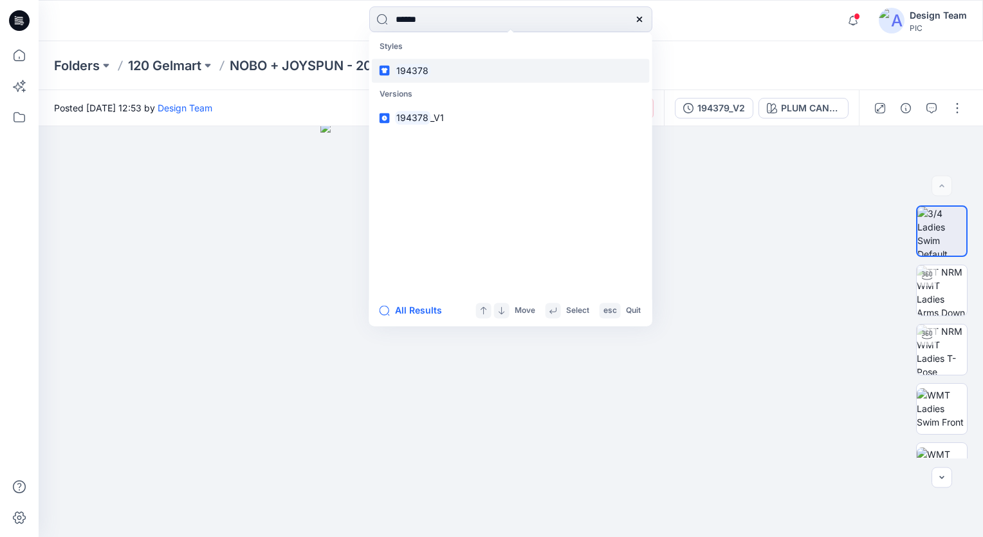
click at [450, 73] on link "194378" at bounding box center [511, 71] width 278 height 24
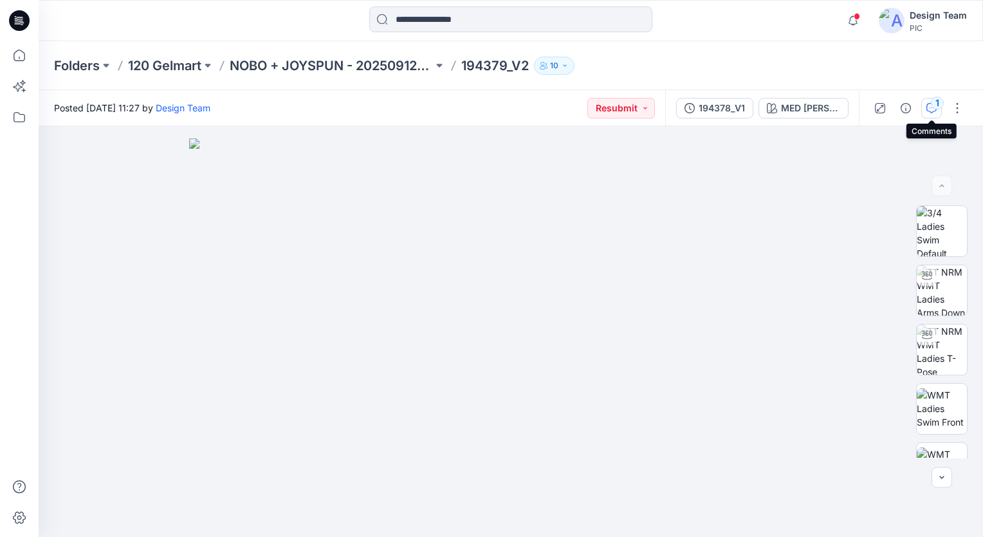
click at [929, 107] on icon "button" at bounding box center [932, 108] width 10 height 10
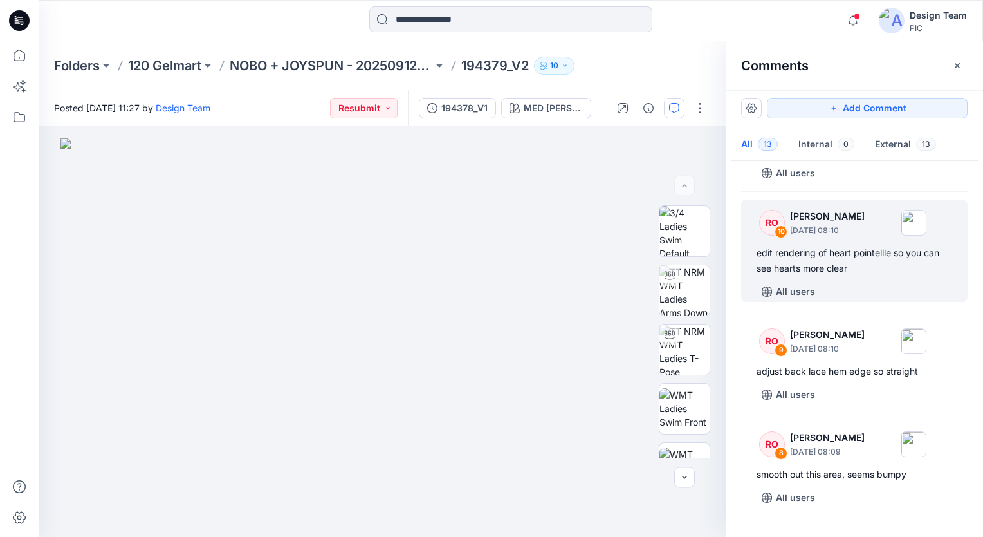
scroll to position [322, 0]
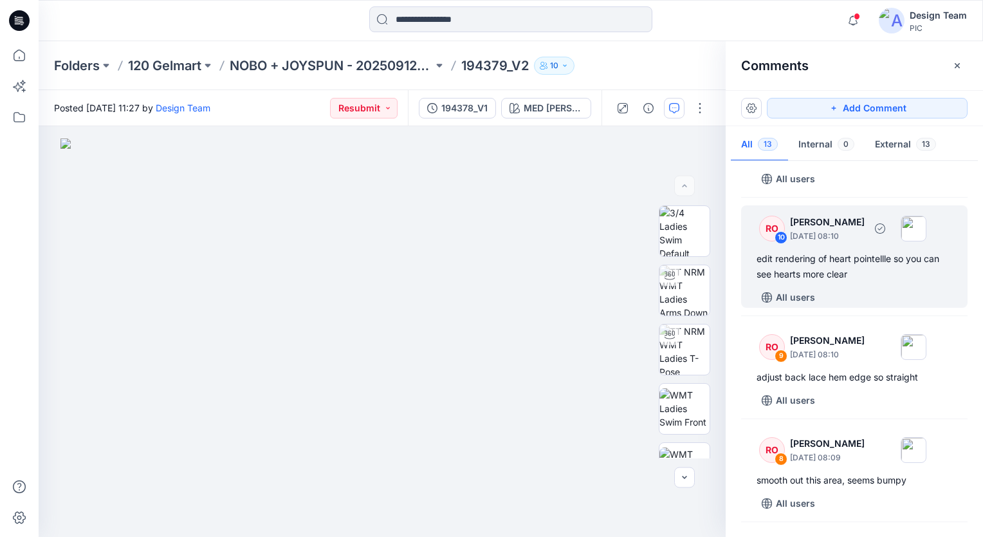
click at [888, 288] on div "All users" at bounding box center [862, 297] width 211 height 21
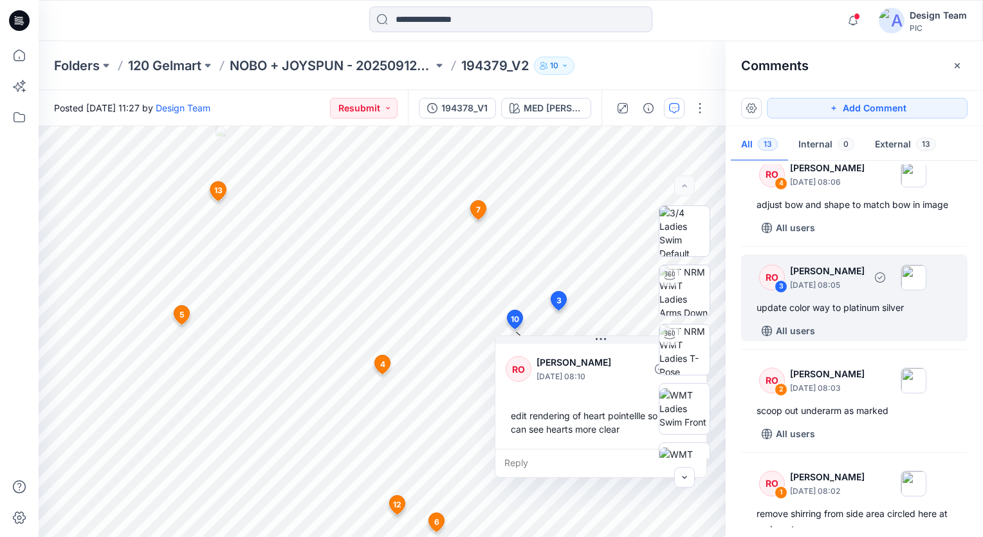
scroll to position [1097, 0]
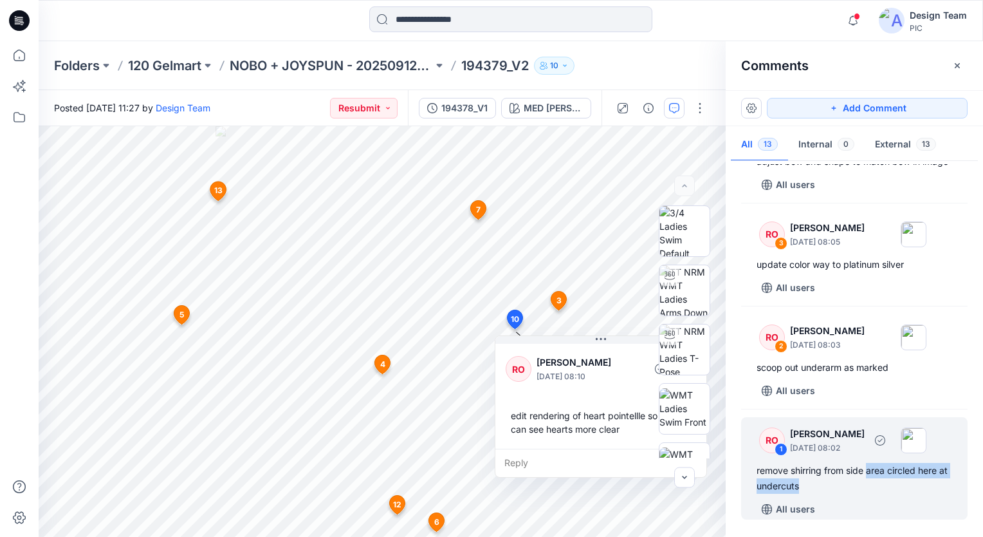
click at [868, 478] on div "remove shirring from side area circled here at undercuts" at bounding box center [855, 478] width 196 height 31
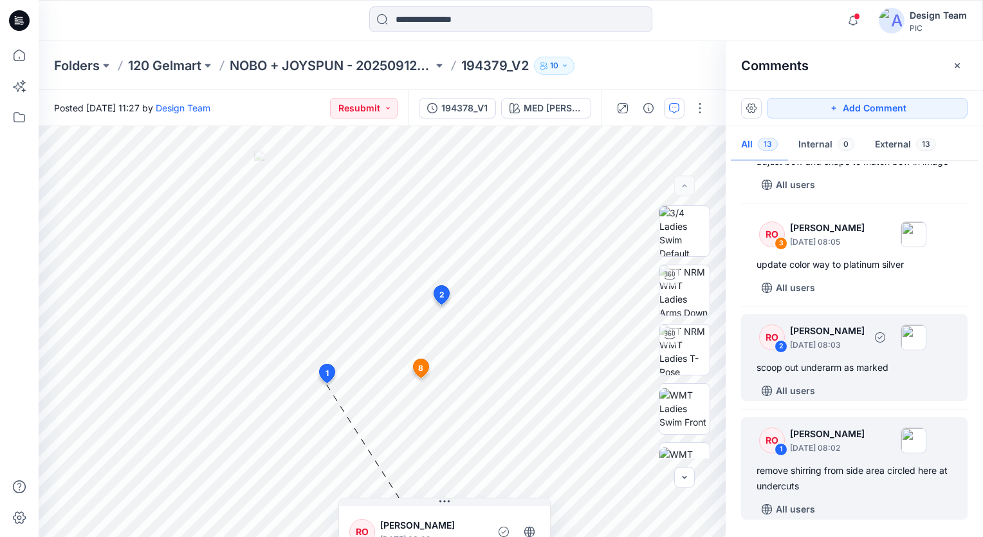
drag, startPoint x: 868, startPoint y: 478, endPoint x: 831, endPoint y: 395, distance: 91.4
click at [831, 395] on div "All users" at bounding box center [862, 390] width 211 height 21
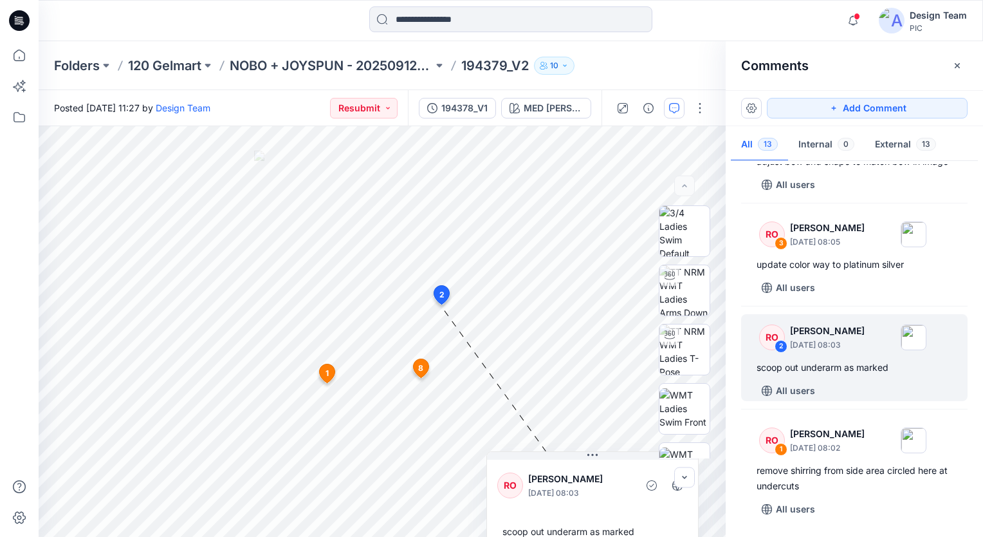
click at [843, 299] on div "RO 13 [PERSON_NAME] [DATE] 03:33 On straps:bra elastic is sewn towards inner ed…" at bounding box center [854, 345] width 257 height 363
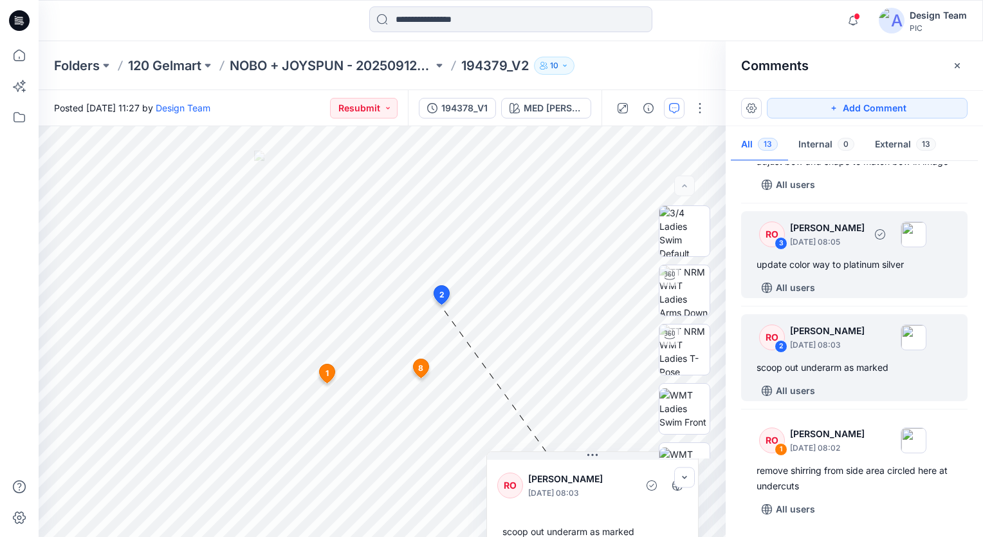
click at [842, 265] on div "update color way to platinum silver" at bounding box center [855, 264] width 196 height 15
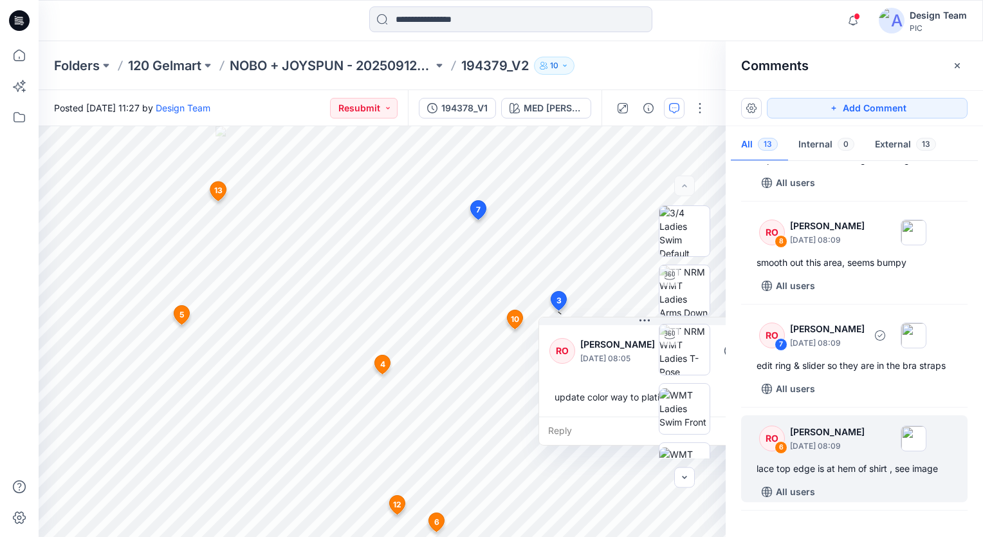
scroll to position [517, 0]
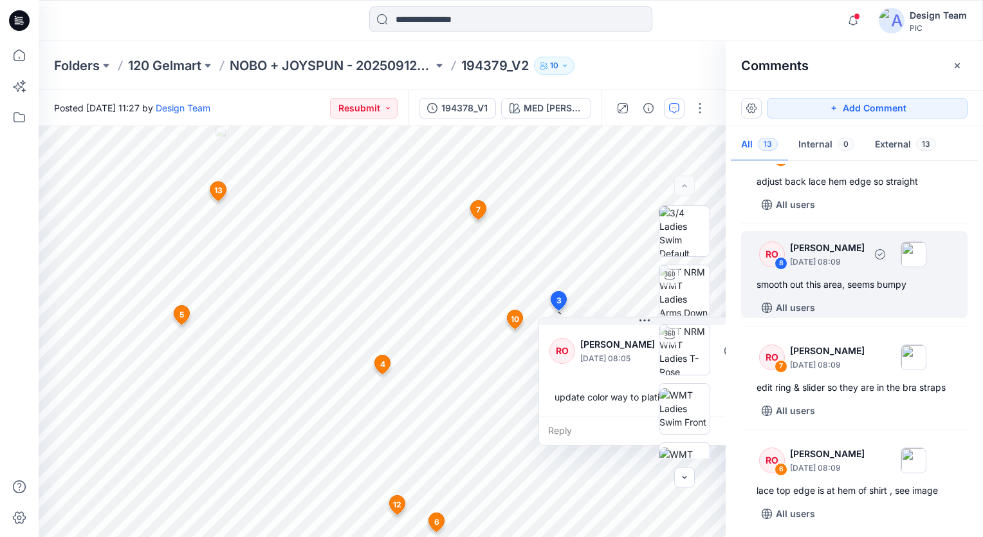
click at [850, 284] on div "smooth out this area, seems bumpy" at bounding box center [855, 284] width 196 height 15
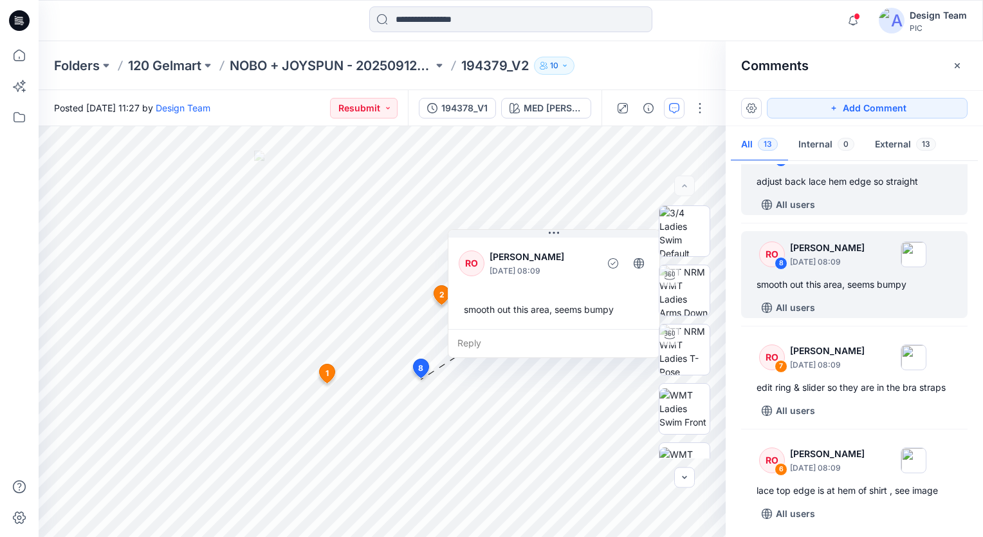
click at [887, 194] on div "All users" at bounding box center [862, 204] width 211 height 21
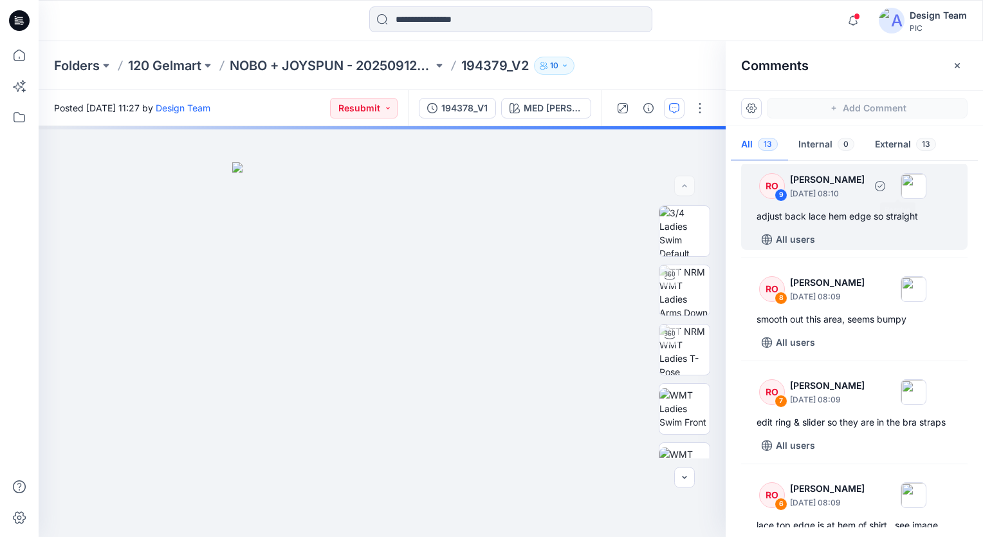
scroll to position [481, 0]
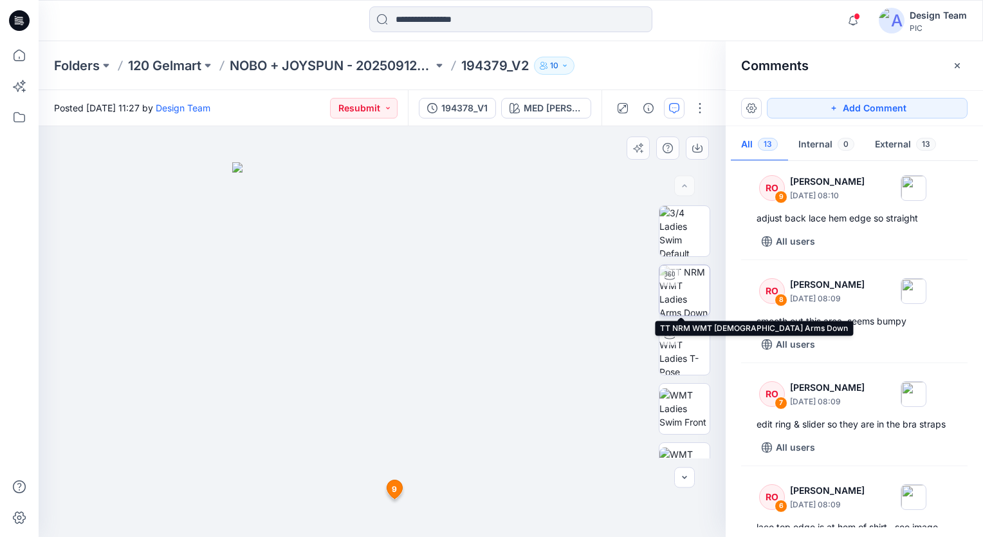
click at [683, 295] on img at bounding box center [685, 290] width 50 height 50
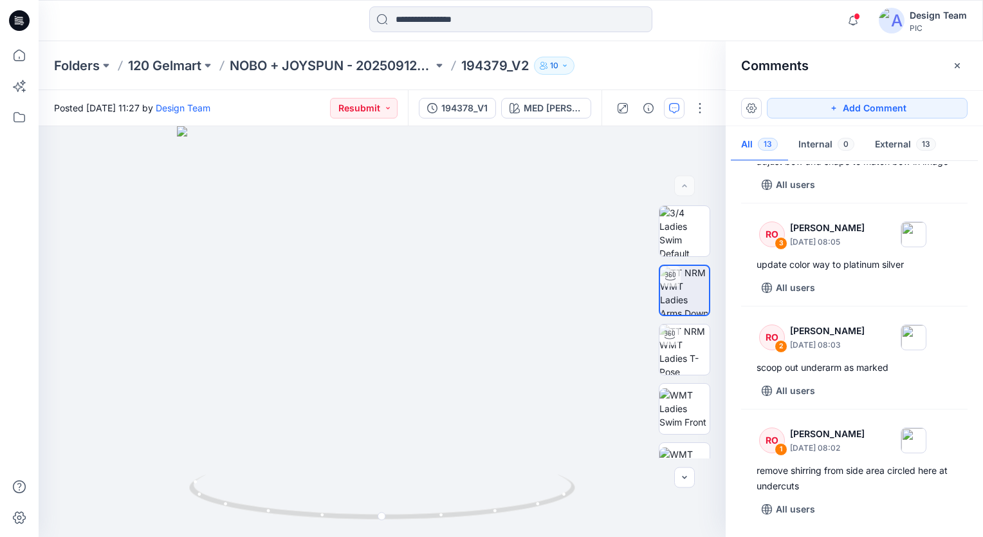
scroll to position [1097, 0]
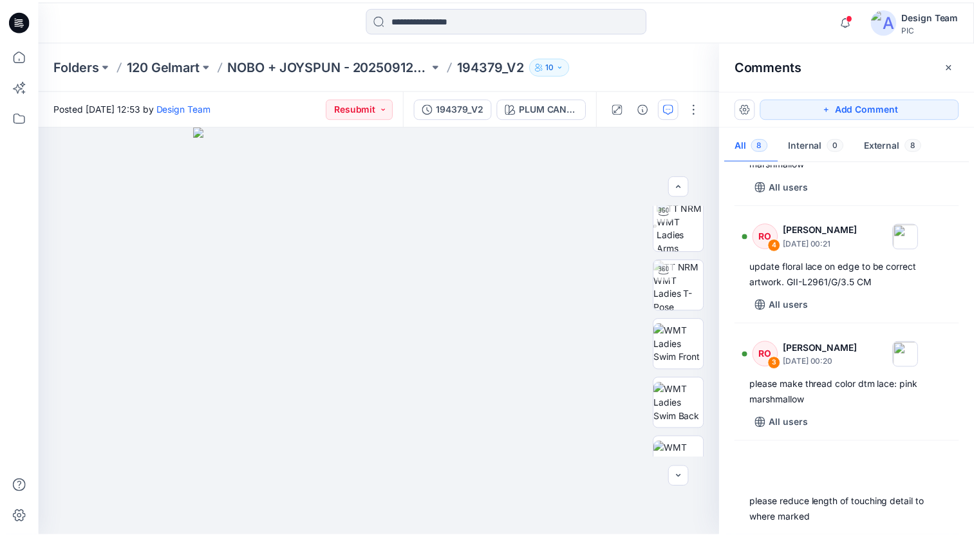
scroll to position [551, 0]
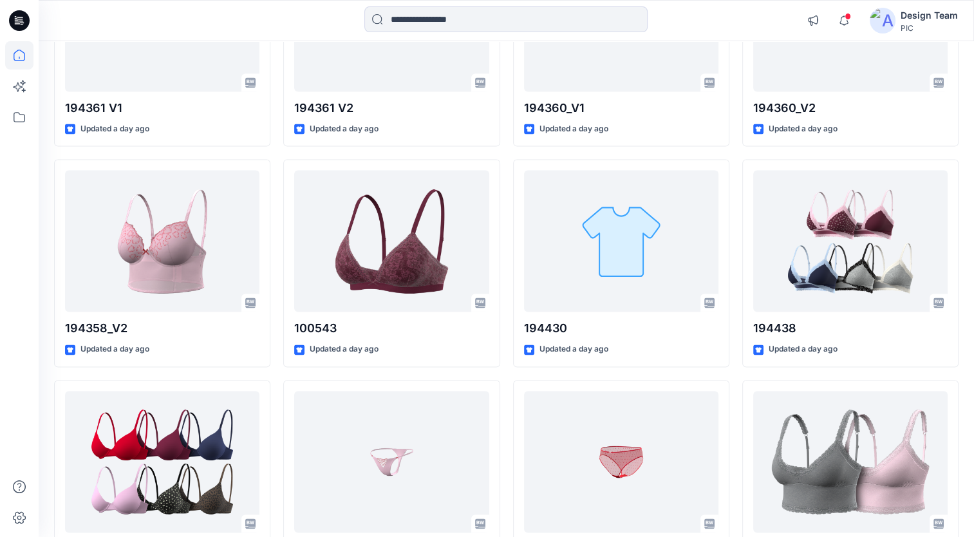
scroll to position [2189, 0]
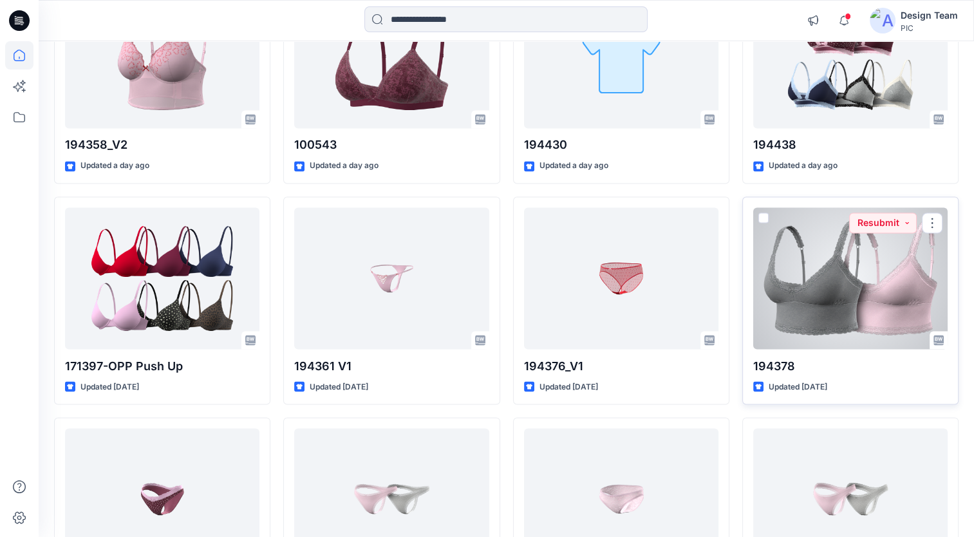
click at [832, 297] on div at bounding box center [850, 278] width 194 height 142
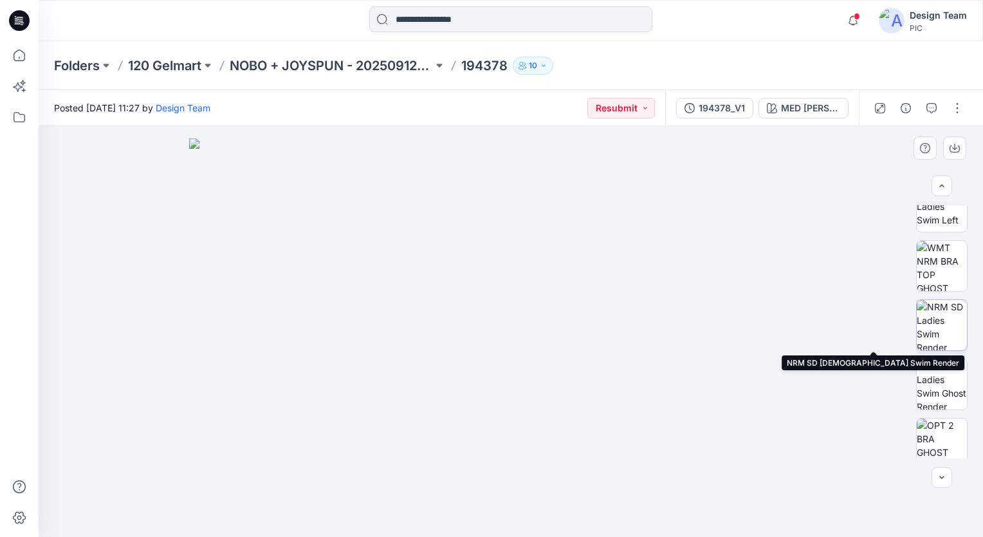
scroll to position [322, 0]
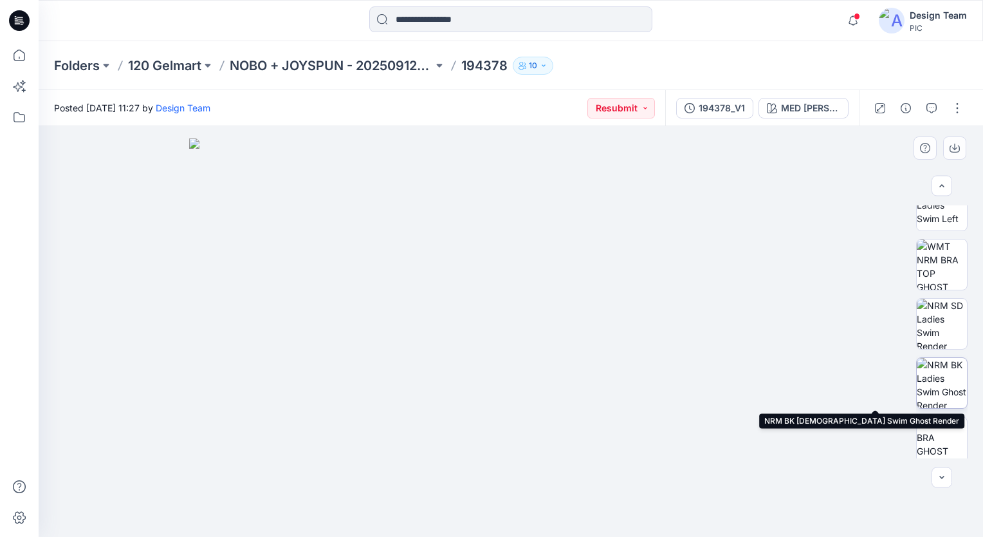
click at [947, 390] on img at bounding box center [942, 383] width 50 height 50
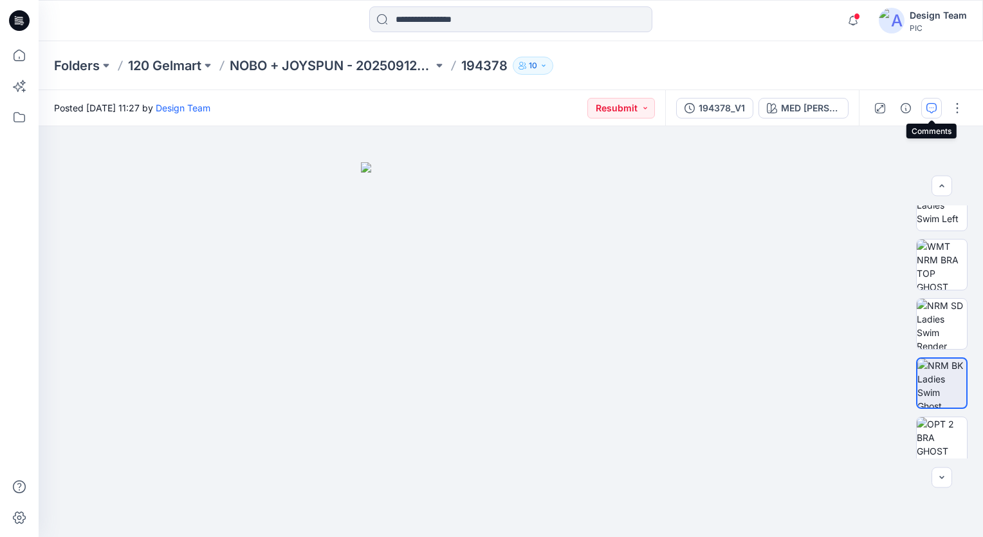
click at [936, 107] on icon "button" at bounding box center [932, 108] width 10 height 10
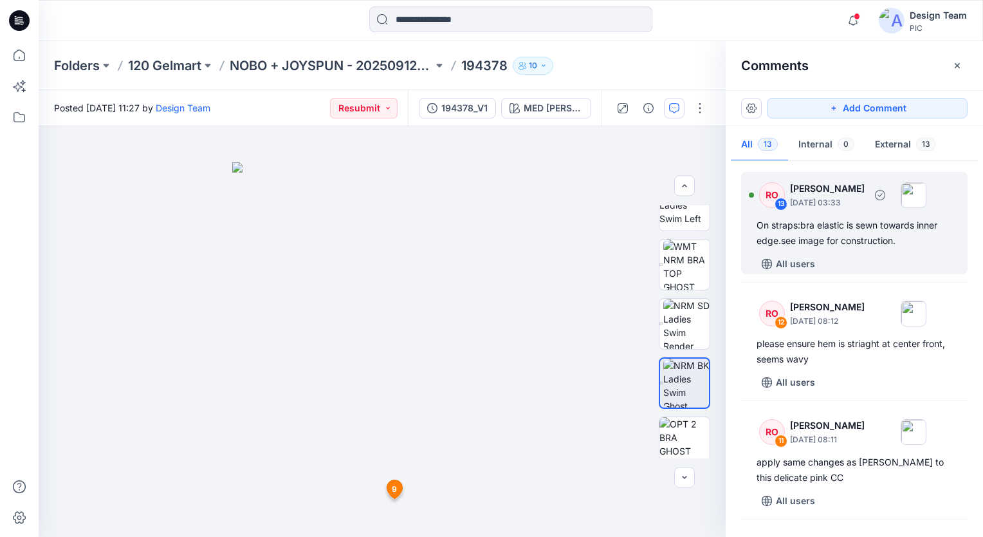
click at [919, 228] on div "On straps:bra elastic is sewn towards inner edge.see image for construction." at bounding box center [855, 233] width 196 height 31
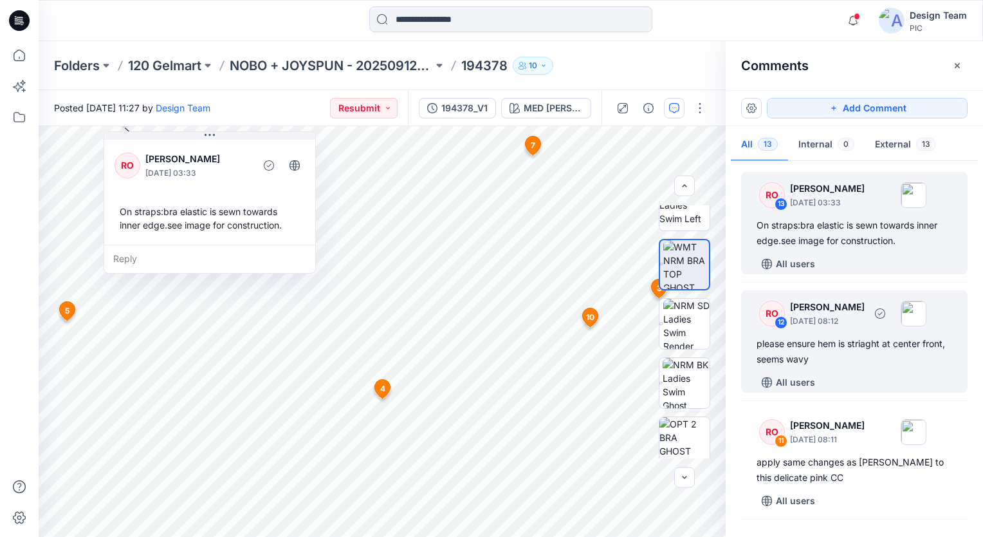
click at [869, 364] on div "please ensure hem is striaght at center front, seems wavy" at bounding box center [855, 351] width 196 height 31
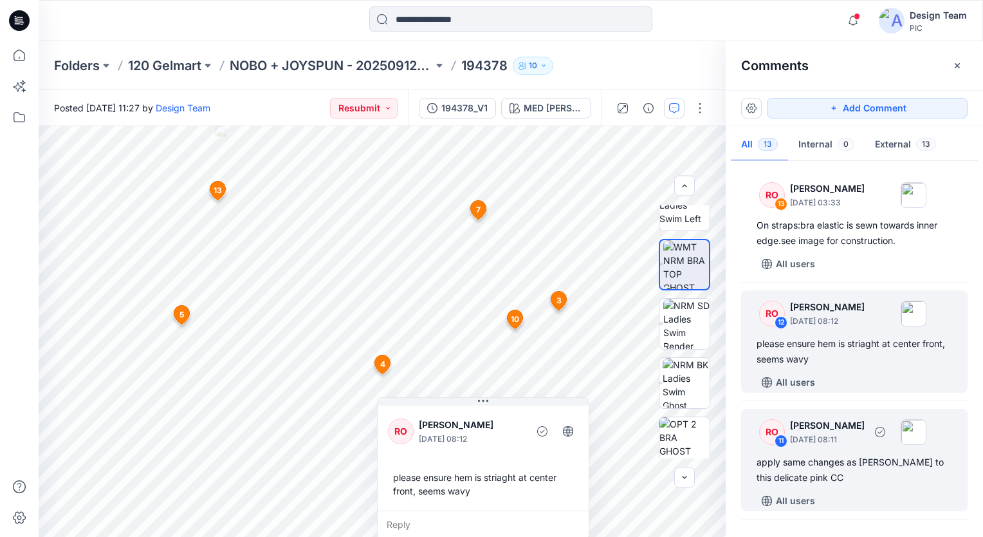
click at [854, 487] on div "RO 11 [PERSON_NAME] [DATE] 08:11 apply same changes as [PERSON_NAME] to this de…" at bounding box center [854, 460] width 227 height 102
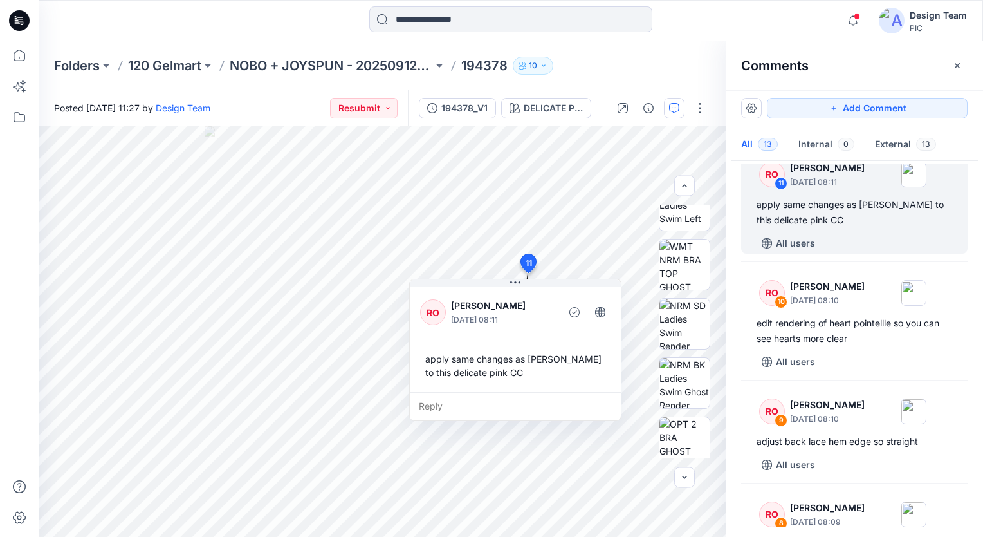
scroll to position [193, 0]
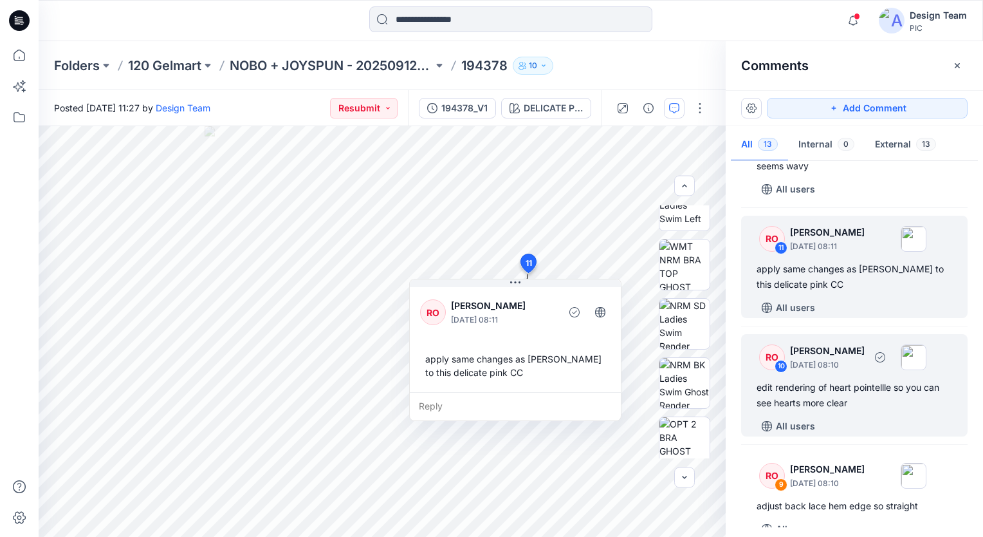
click at [880, 407] on div "edit rendering of heart pointellle so you can see hearts more clear" at bounding box center [855, 395] width 196 height 31
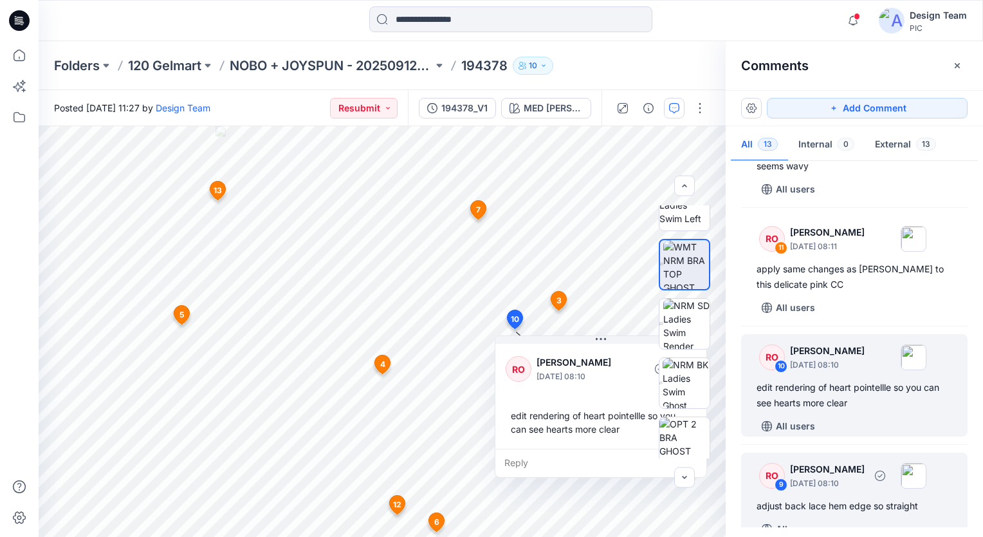
click at [864, 484] on p "[DATE] 08:10" at bounding box center [827, 483] width 75 height 13
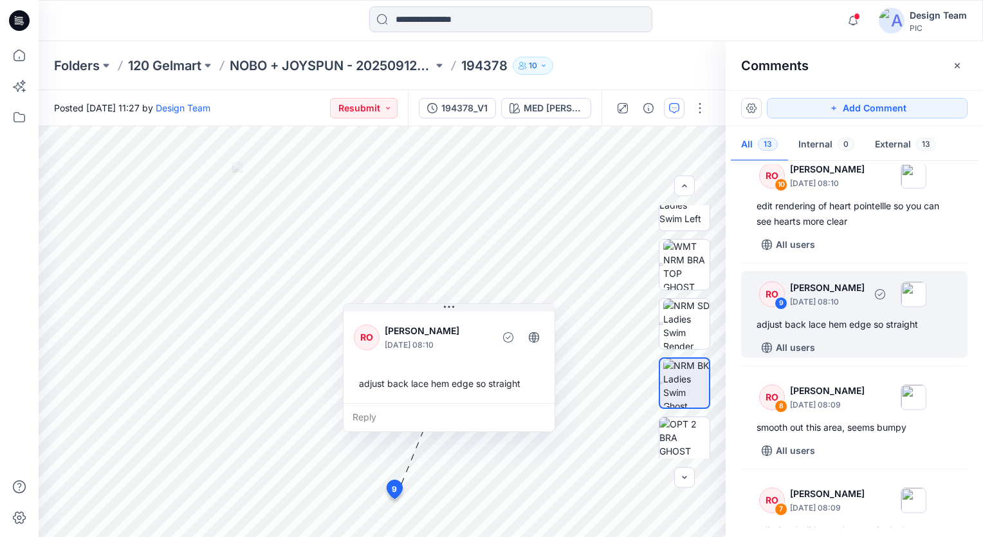
scroll to position [397, 0]
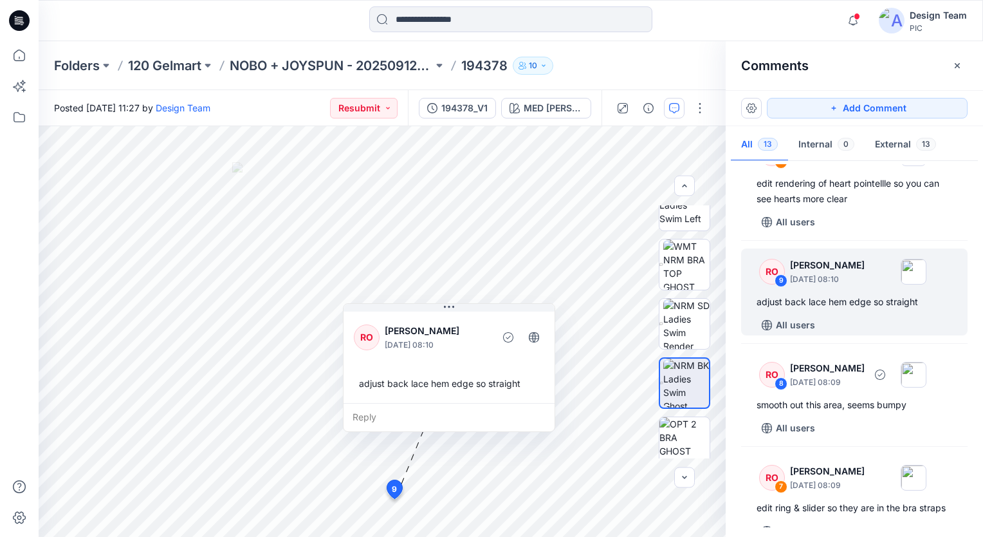
click at [876, 427] on div "All users" at bounding box center [862, 428] width 211 height 21
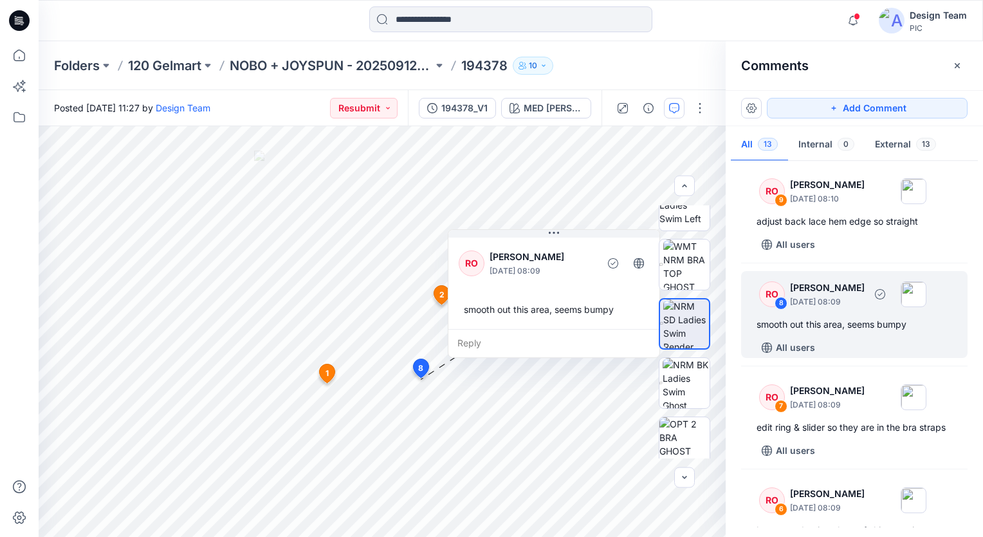
scroll to position [526, 0]
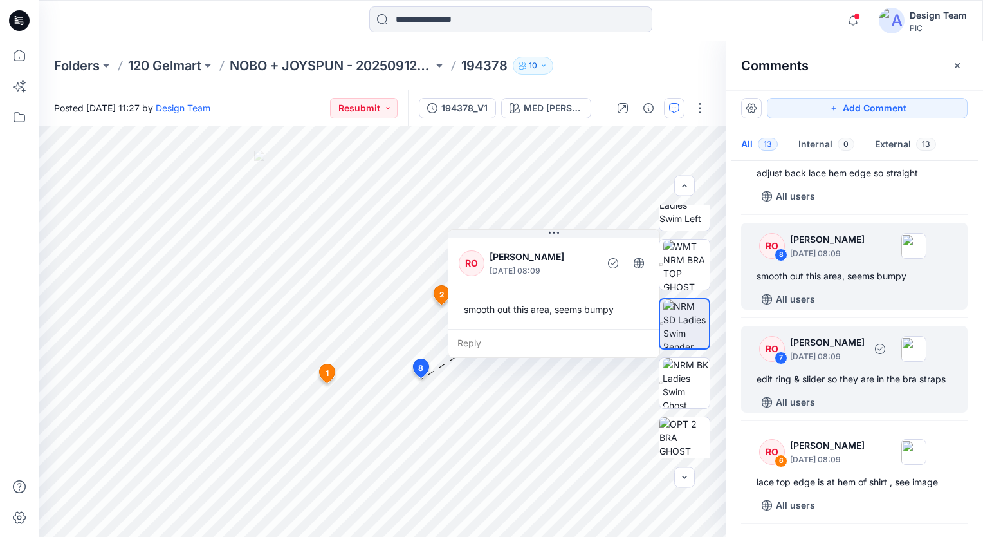
click at [875, 411] on div "All users" at bounding box center [862, 402] width 211 height 21
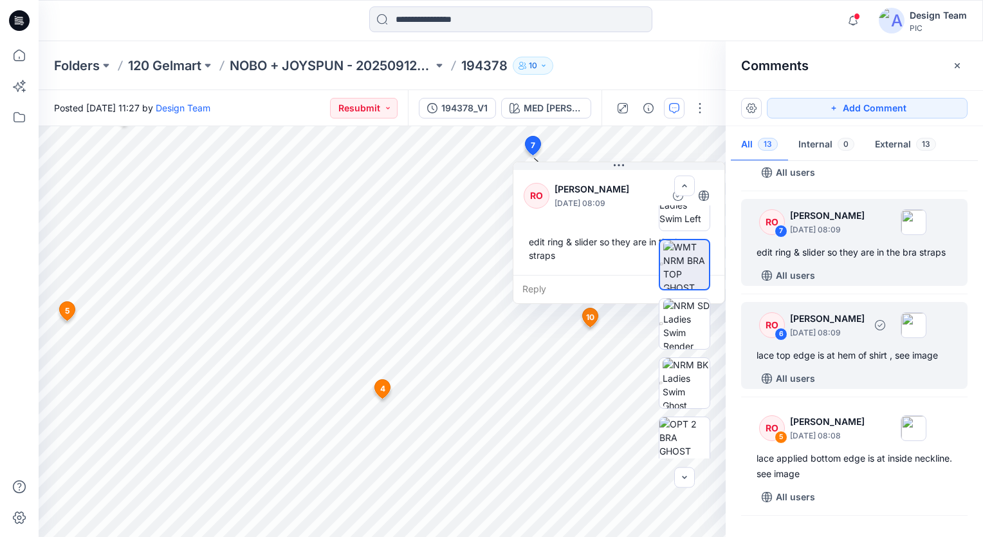
scroll to position [655, 0]
click at [857, 361] on div "lace top edge is at hem of shirt , see image" at bounding box center [855, 353] width 196 height 15
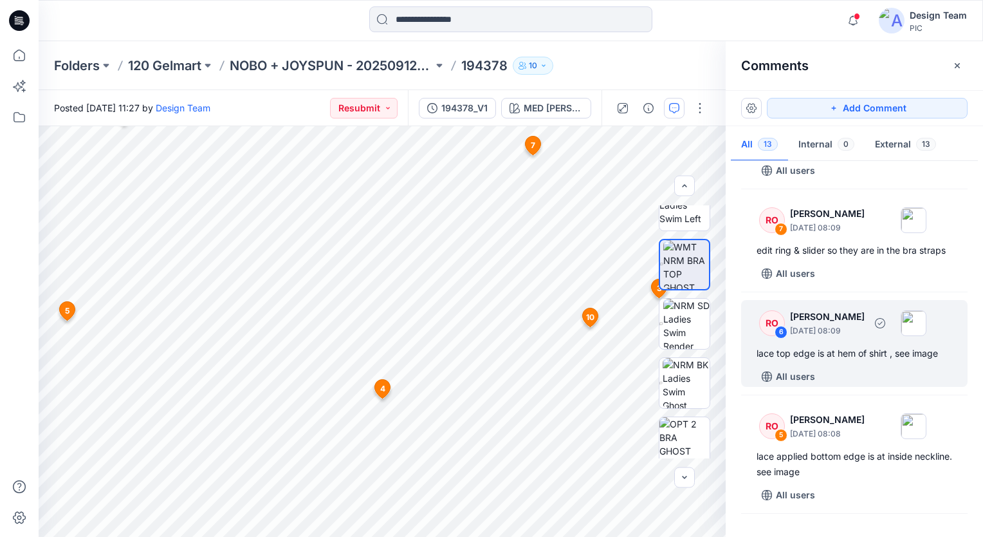
click at [893, 384] on div "All users" at bounding box center [862, 376] width 211 height 21
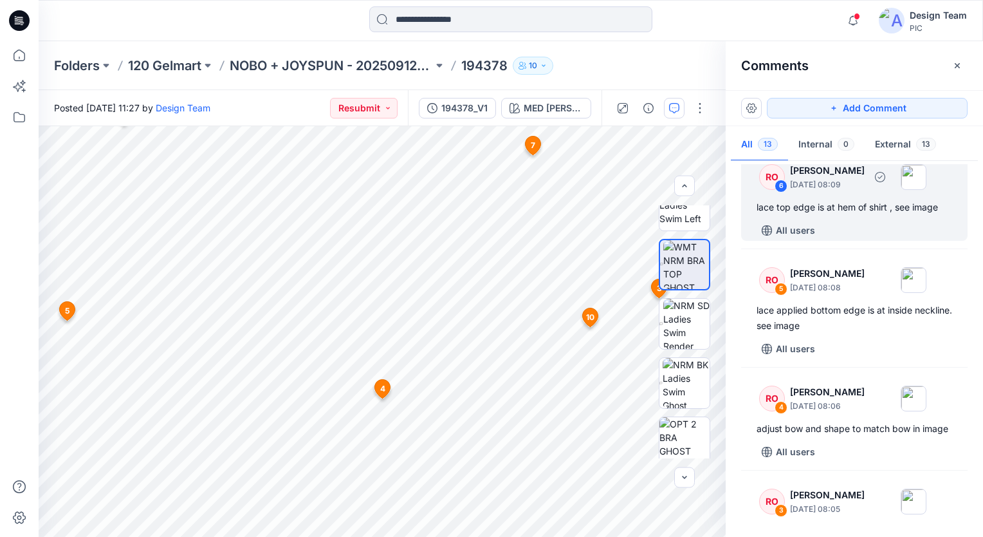
scroll to position [848, 0]
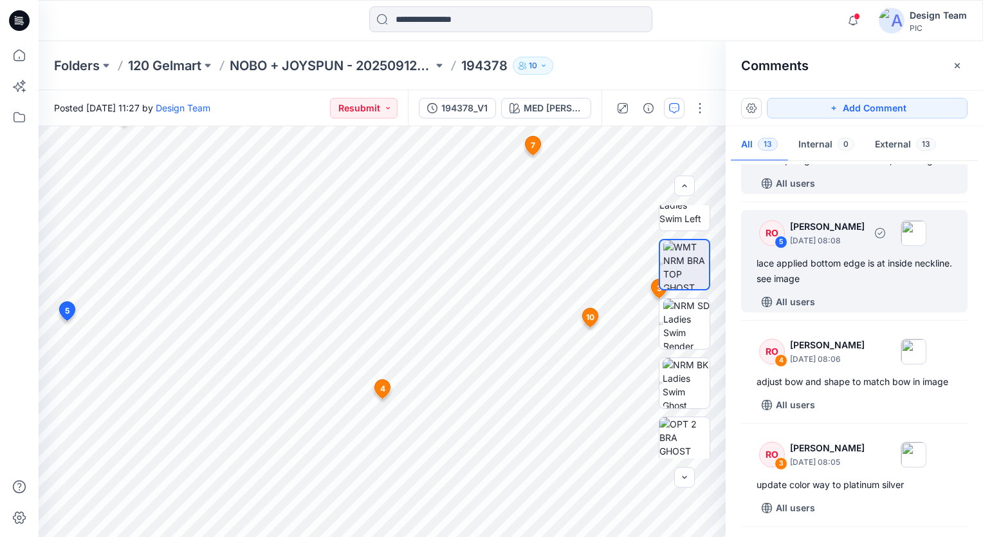
click at [897, 303] on div "RO 5 [PERSON_NAME] [DATE] 08:08 lace applied bottom edge is at inside neckline.…" at bounding box center [854, 261] width 227 height 102
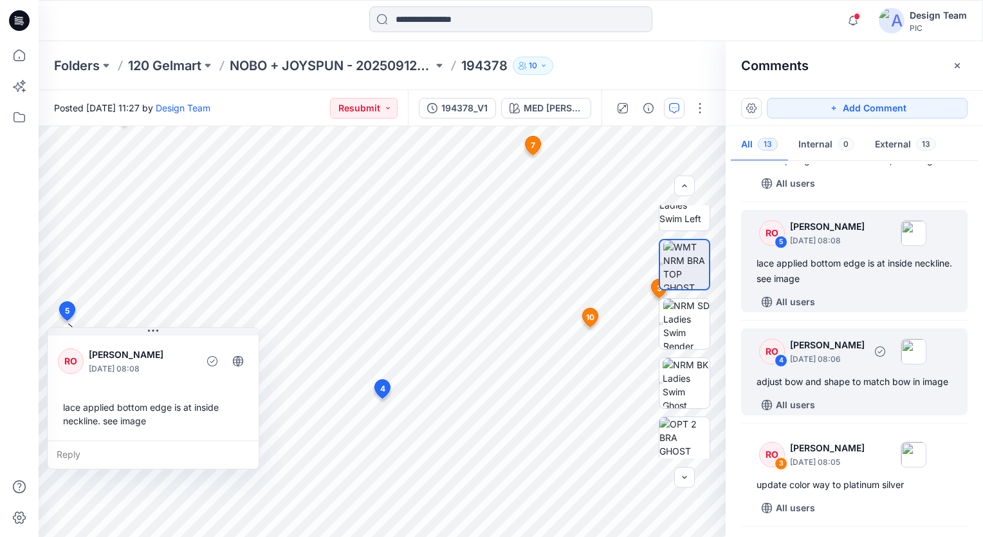
click at [855, 389] on div "adjust bow and shape to match bow in image" at bounding box center [855, 381] width 196 height 15
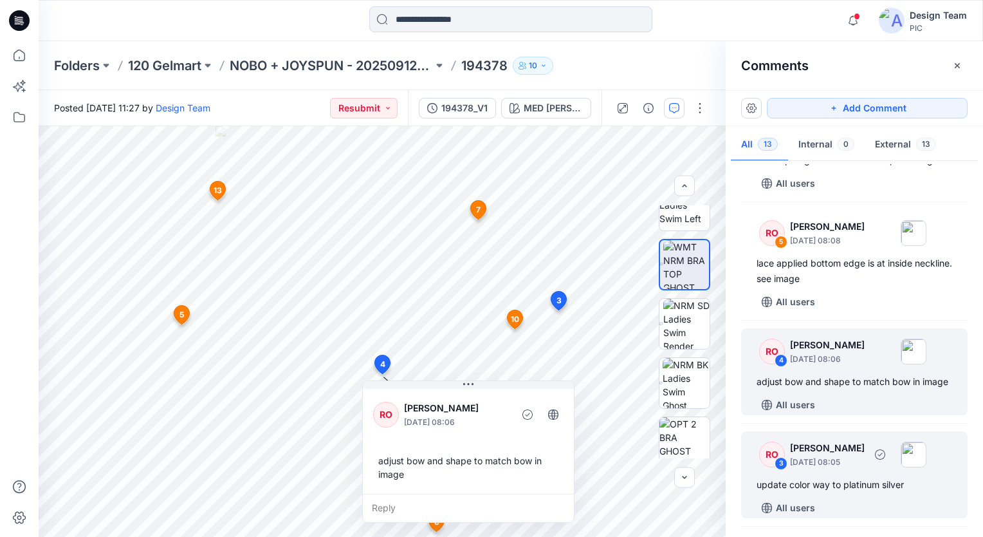
click at [841, 505] on div "RO 3 [PERSON_NAME] [DATE] 08:05 update color way to platinum silver All users" at bounding box center [854, 474] width 227 height 87
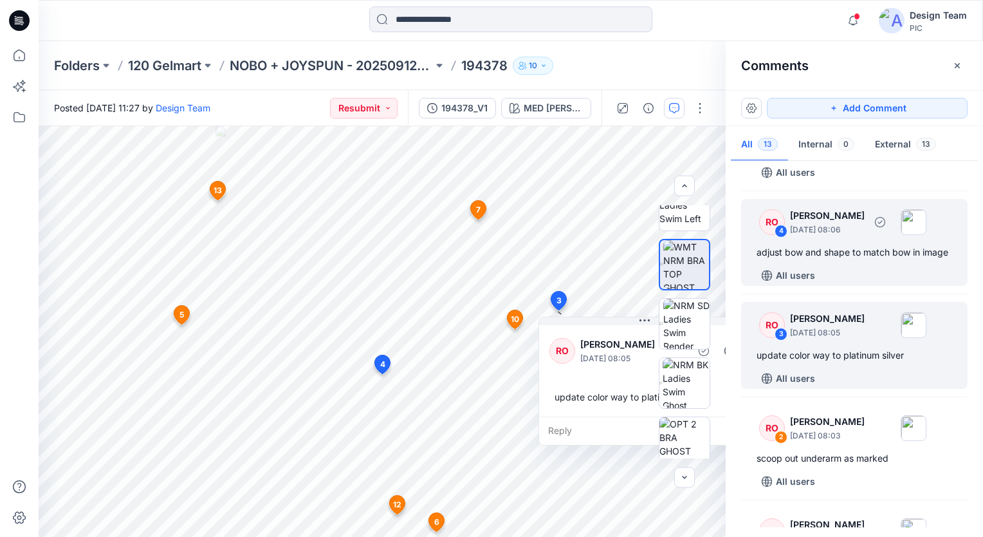
scroll to position [996, 0]
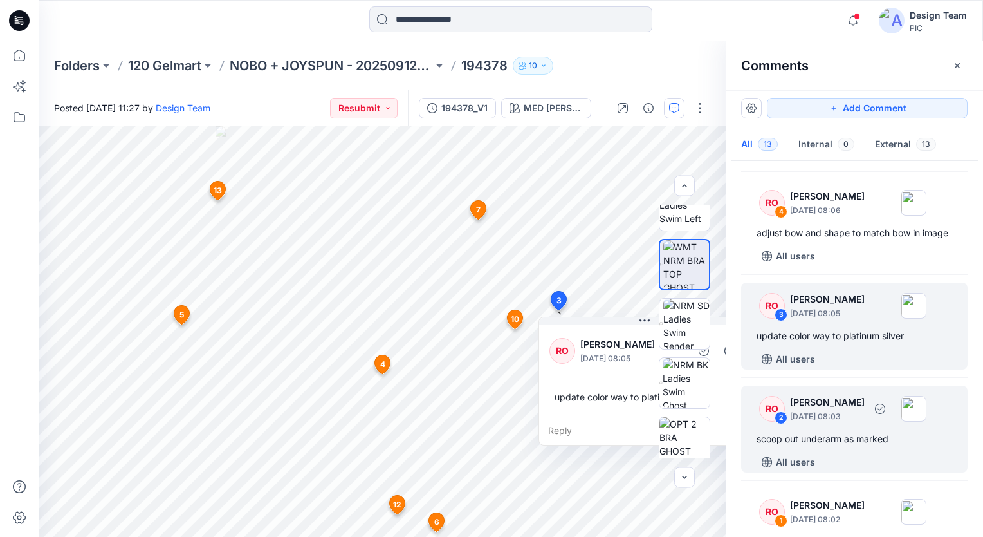
click at [850, 423] on p "[DATE] 08:03" at bounding box center [827, 416] width 75 height 13
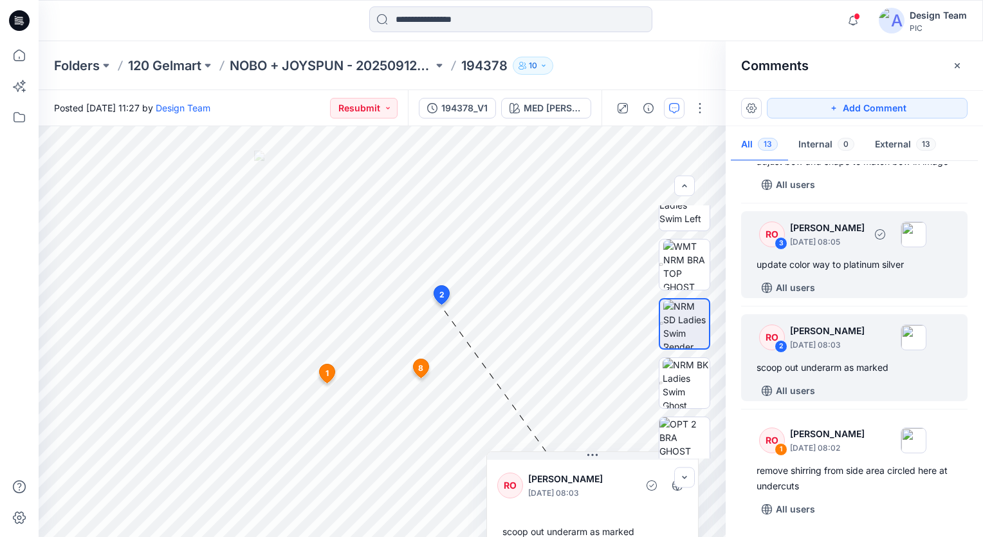
scroll to position [1097, 0]
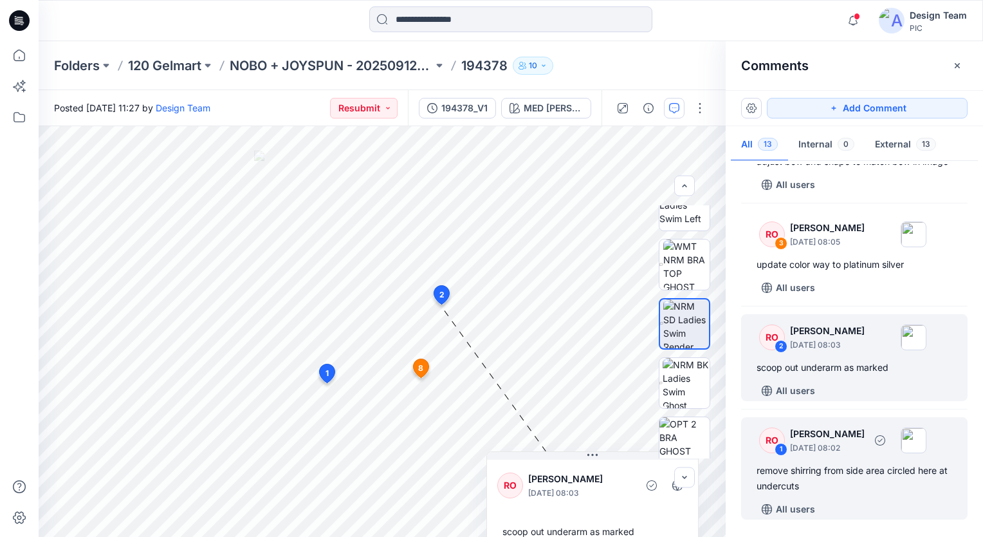
click at [852, 460] on div "RO 1 [PERSON_NAME] [DATE] 08:02 remove shirring from side area circled here at …" at bounding box center [854, 468] width 227 height 102
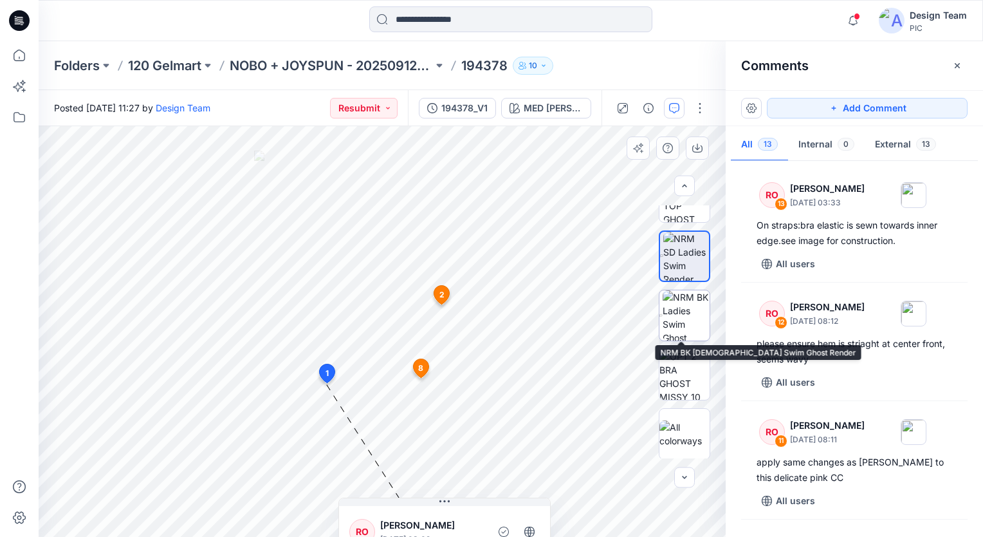
scroll to position [390, 0]
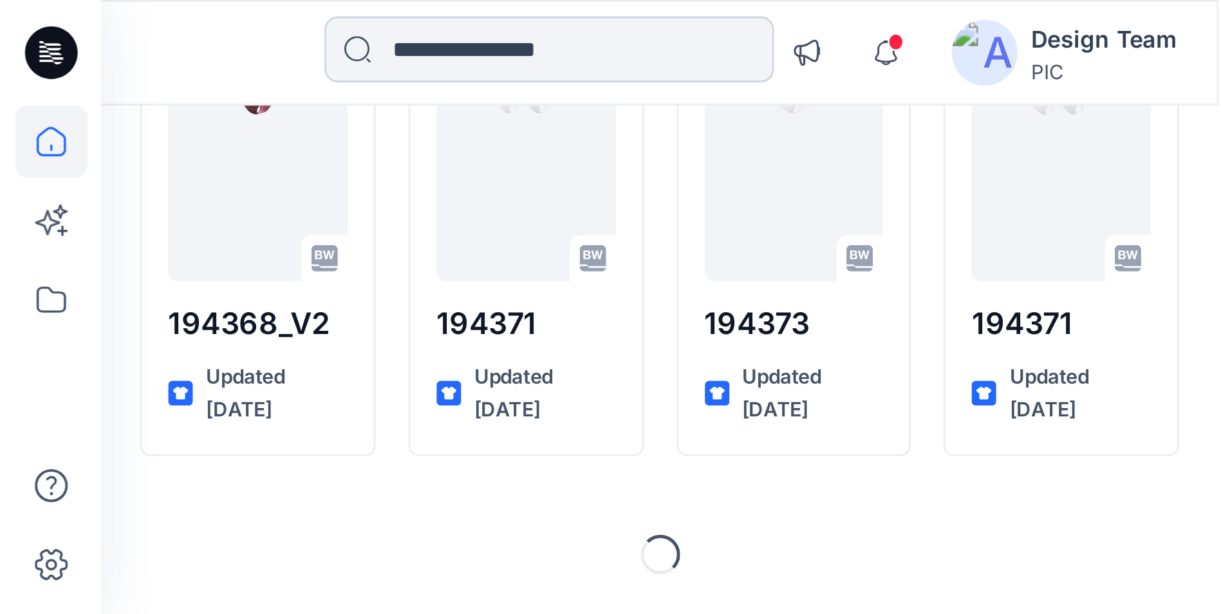
scroll to position [2457, 0]
